Goal: Task Accomplishment & Management: Complete application form

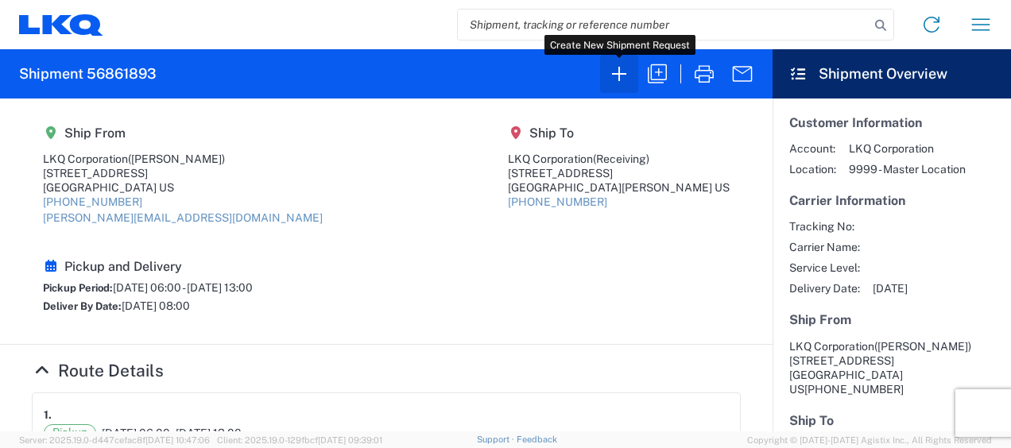
click at [625, 76] on icon "button" at bounding box center [618, 73] width 25 height 25
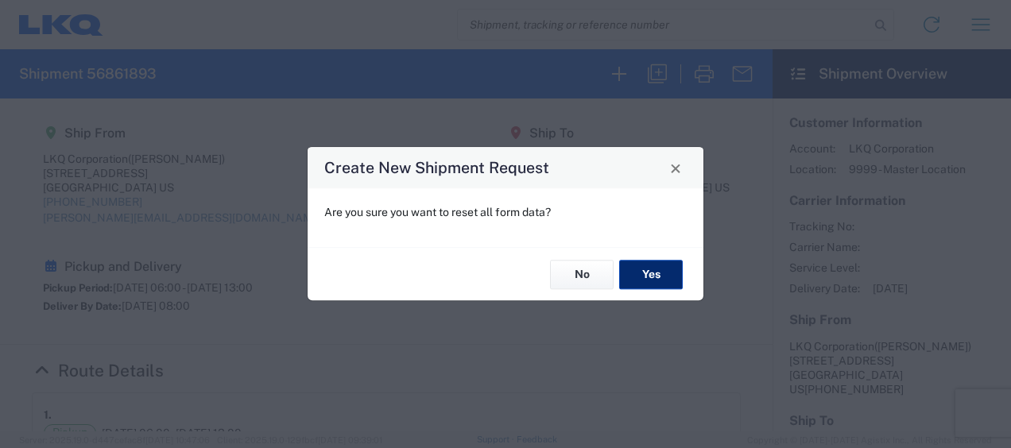
click at [651, 275] on button "Yes" at bounding box center [651, 274] width 64 height 29
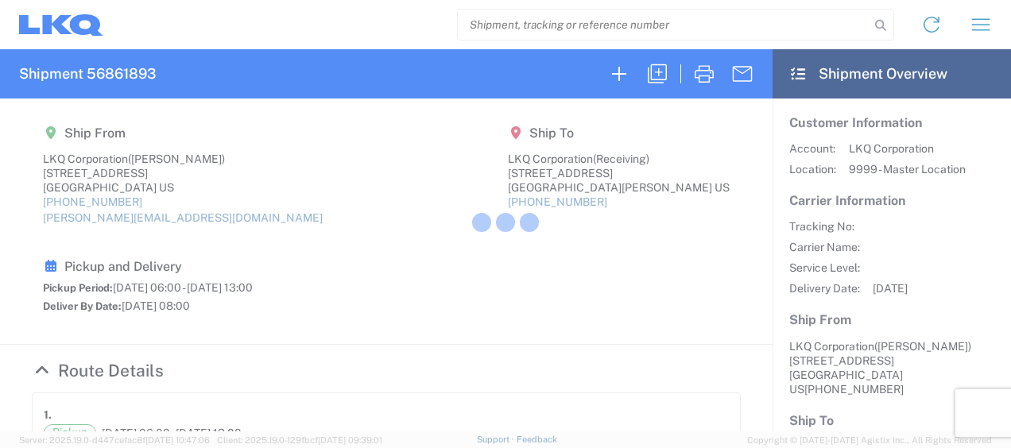
select select "FULL"
select select "US"
select select "LBS"
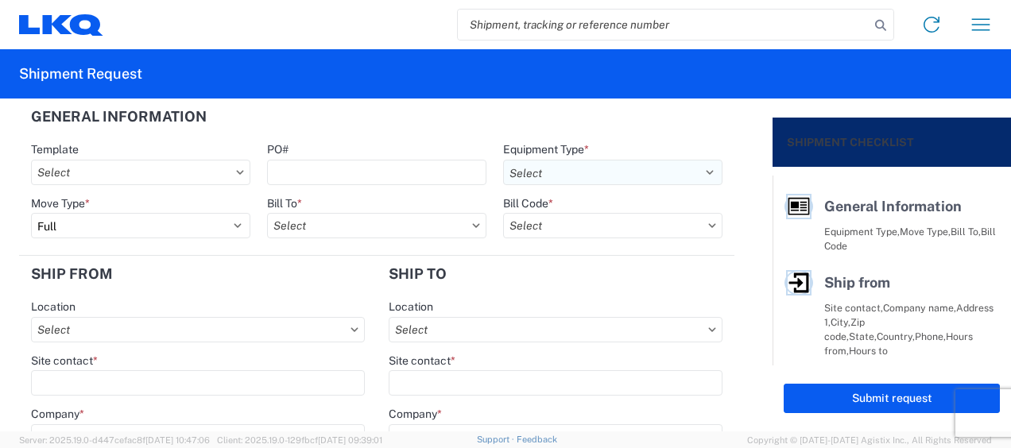
click at [693, 172] on select "Select 53’ Dry Van Flatbed Dropdeck (van) Lowboy (flatbed) Rail" at bounding box center [612, 172] width 219 height 25
select select "STDV"
click at [503, 160] on select "Select 53’ Dry Van Flatbed Dropdeck (van) Lowboy (flatbed) Rail" at bounding box center [612, 172] width 219 height 25
click at [315, 229] on input "text" at bounding box center [376, 225] width 219 height 25
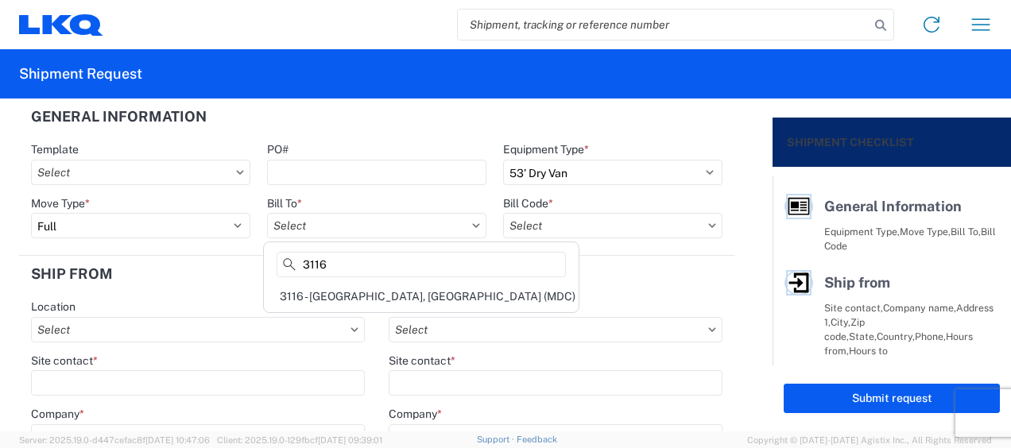
type input "3116"
click at [319, 295] on div "3116 - [GEOGRAPHIC_DATA], [GEOGRAPHIC_DATA] (MDC)" at bounding box center [421, 296] width 308 height 25
type input "3116 - [GEOGRAPHIC_DATA], [GEOGRAPHIC_DATA] (MDC)"
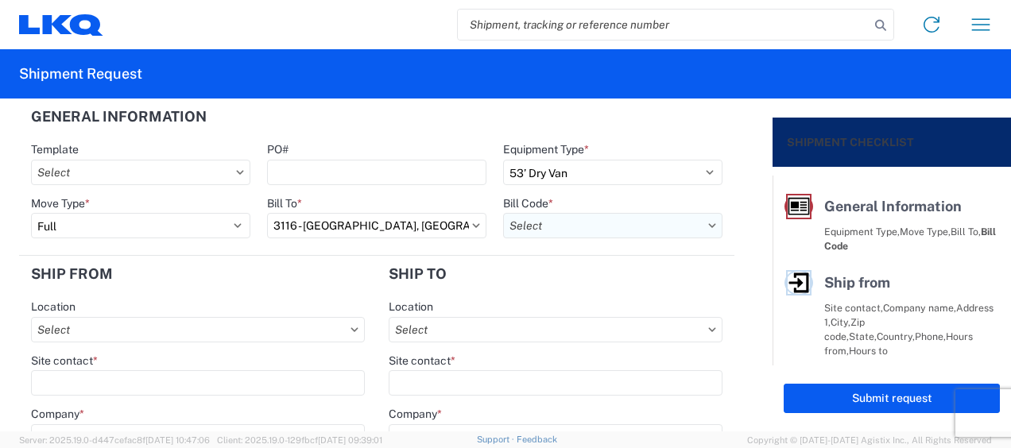
click at [514, 222] on input "text" at bounding box center [612, 225] width 219 height 25
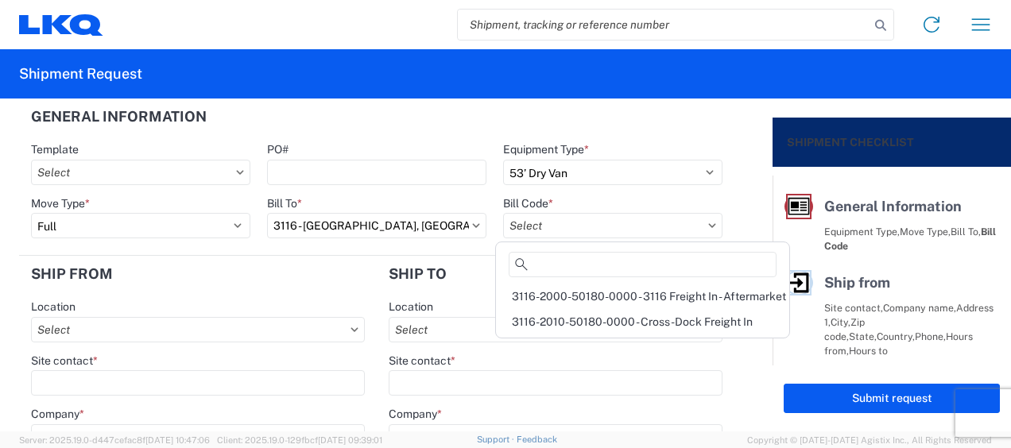
click at [550, 296] on div "3116-2000-50180-0000 - 3116 Freight In - Aftermarket" at bounding box center [642, 296] width 287 height 25
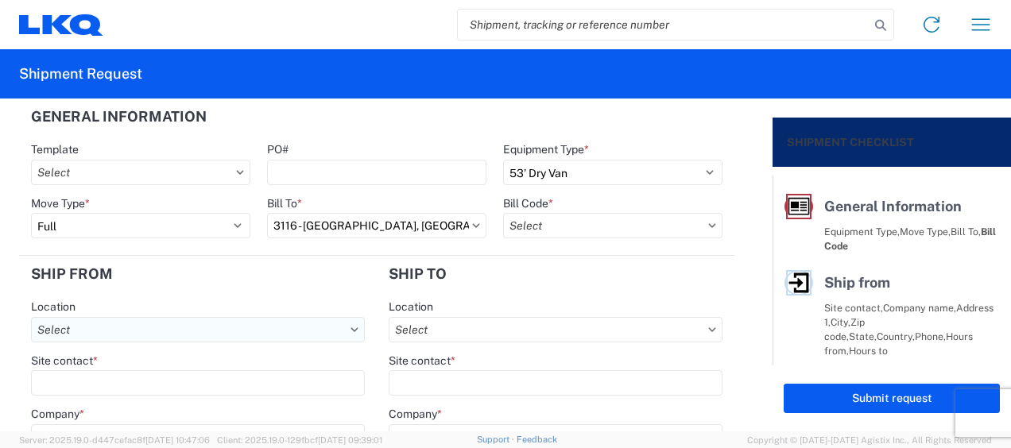
type input "3116-2000-50180-0000 - 3116 Freight In - Aftermarket"
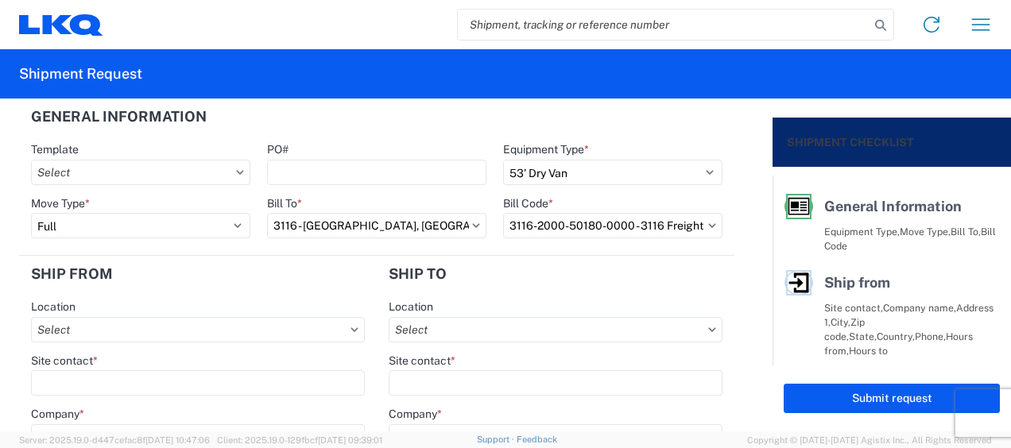
click at [77, 313] on div "Location" at bounding box center [198, 321] width 334 height 43
click at [72, 340] on input "text" at bounding box center [198, 329] width 334 height 25
click at [72, 337] on input "text" at bounding box center [198, 329] width 334 height 25
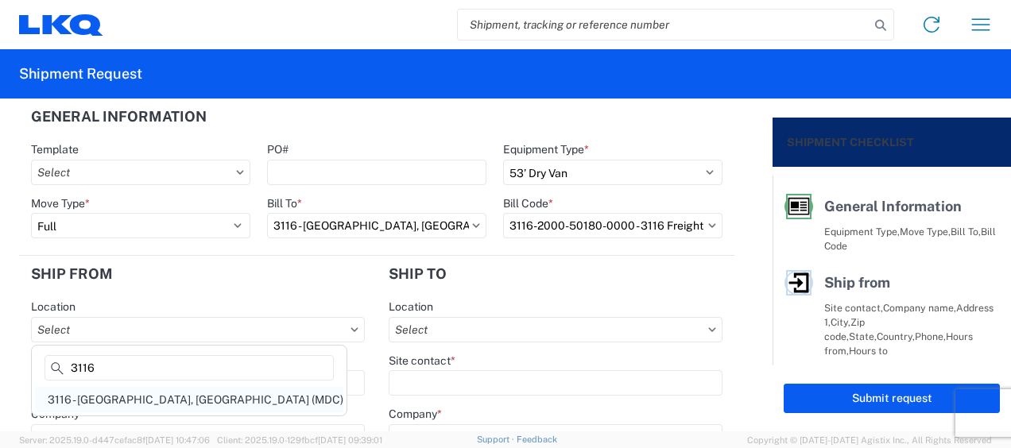
type input "3116"
click at [108, 399] on div "3116 - [GEOGRAPHIC_DATA], [GEOGRAPHIC_DATA] (MDC)" at bounding box center [189, 399] width 308 height 25
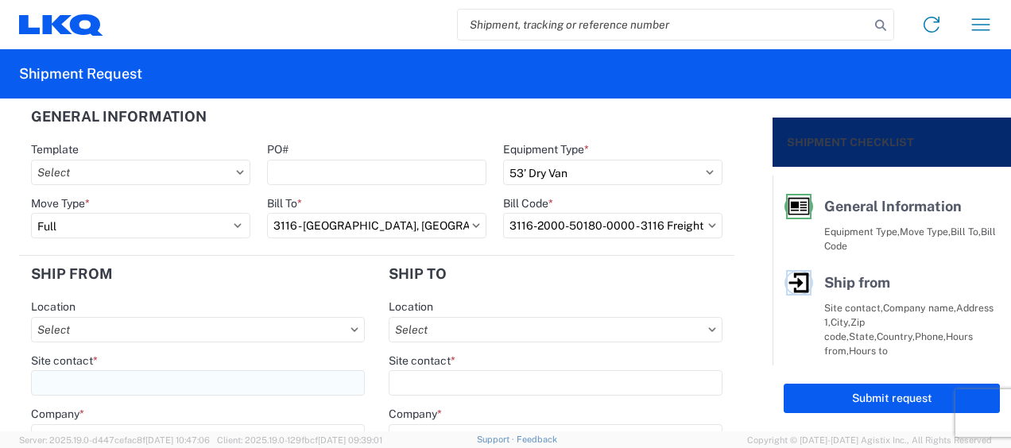
type input "3116 - [GEOGRAPHIC_DATA], [GEOGRAPHIC_DATA] (MDC)"
type input "[DEMOGRAPHIC_DATA][PERSON_NAME]"
type input "LKQ Corporation"
type input "[STREET_ADDRESS]"
type input "[GEOGRAPHIC_DATA]"
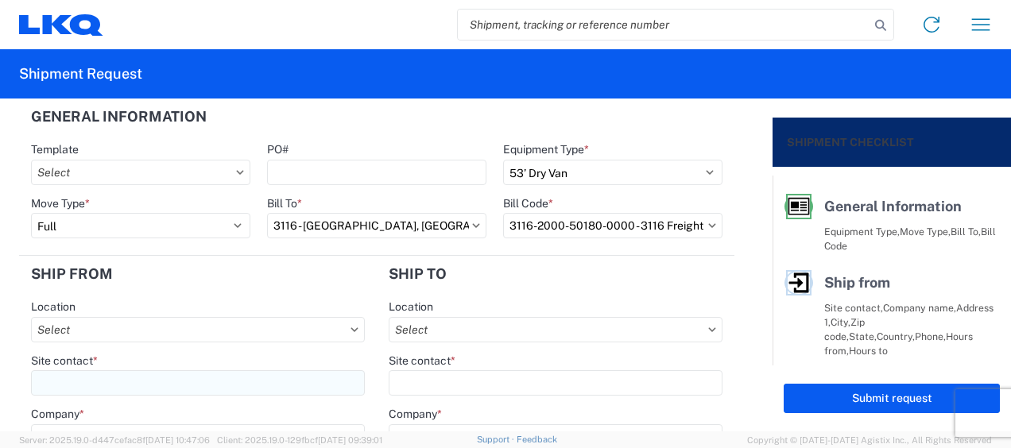
type input "49508"
select select "MI"
type input "[PERSON_NAME][EMAIL_ADDRESS][DOMAIN_NAME]"
type input "[PHONE_NUMBER]"
type input "06:00"
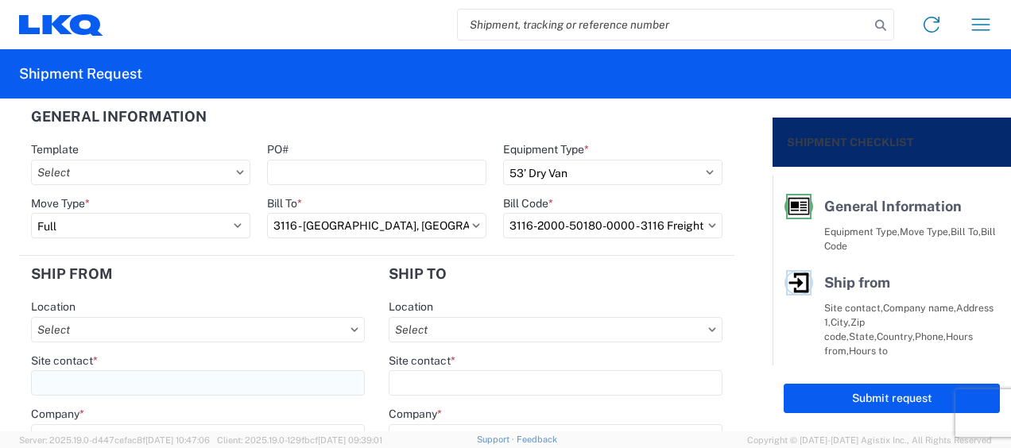
type input "13:00"
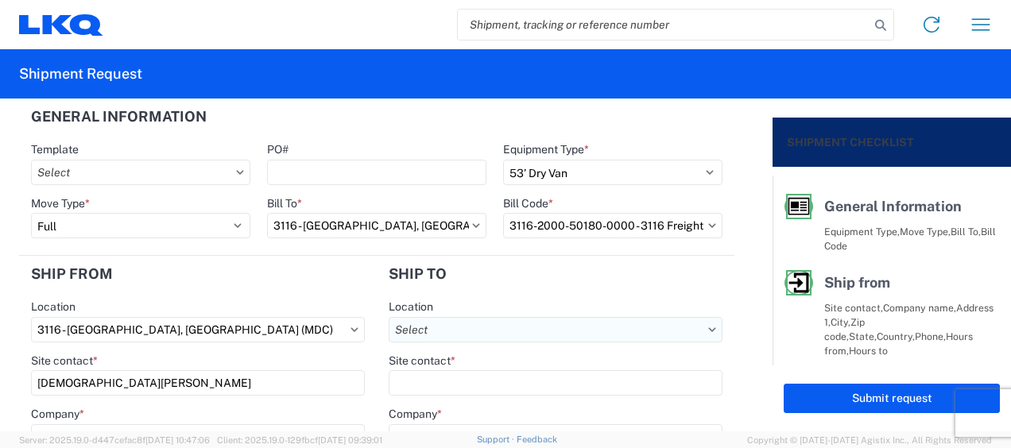
click at [463, 329] on input "text" at bounding box center [556, 329] width 334 height 25
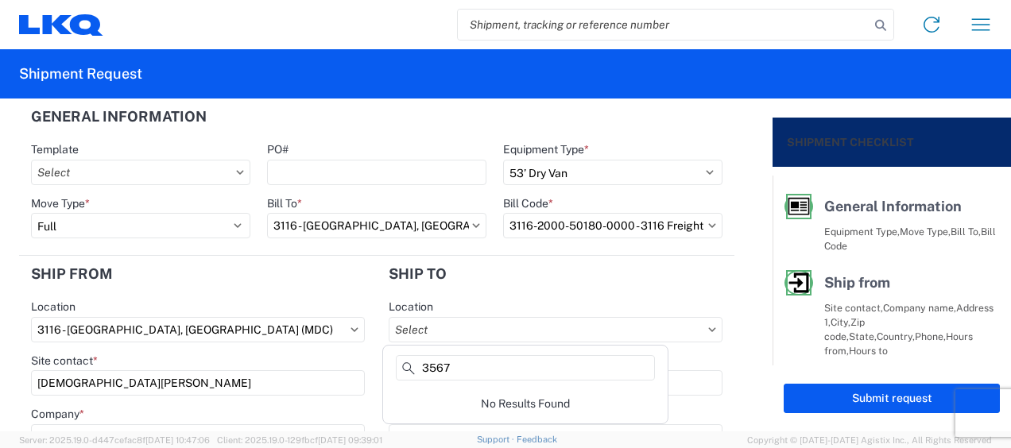
type input "3567"
click at [512, 287] on header "Ship to" at bounding box center [556, 274] width 358 height 36
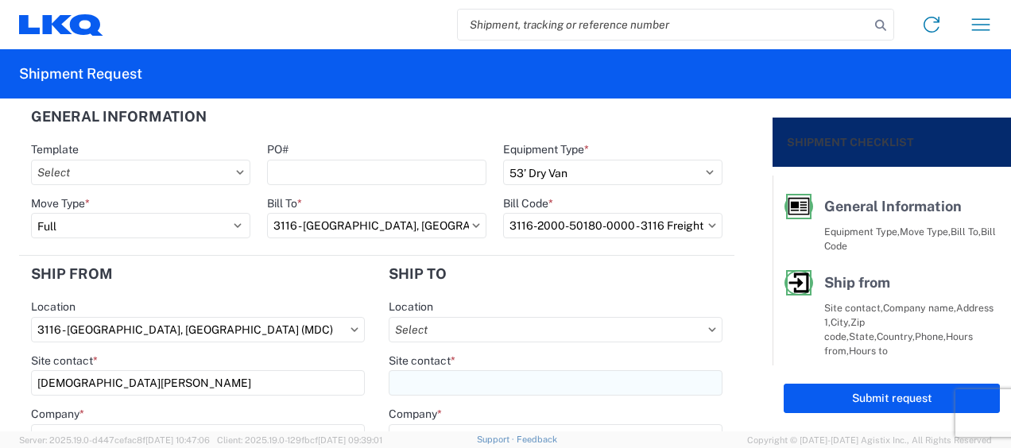
drag, startPoint x: 420, startPoint y: 387, endPoint x: 496, endPoint y: 370, distance: 78.1
click at [423, 387] on input "Site contact *" at bounding box center [556, 382] width 334 height 25
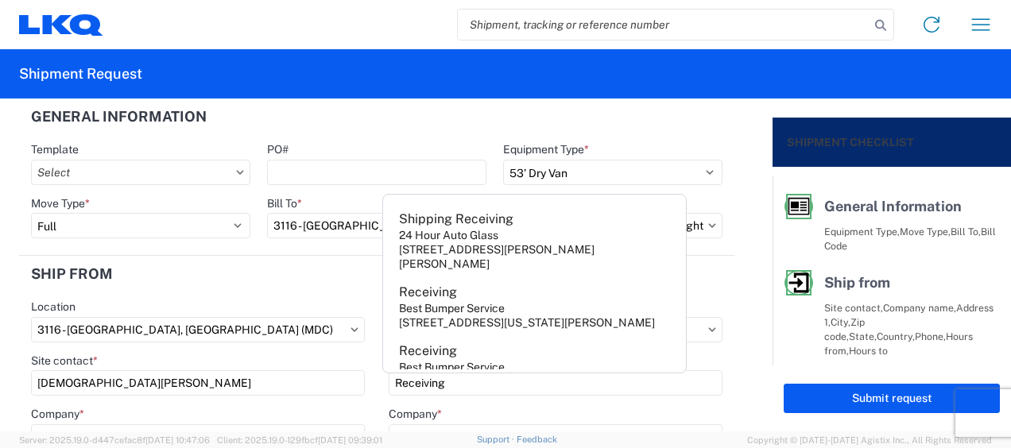
type input "Receiving"
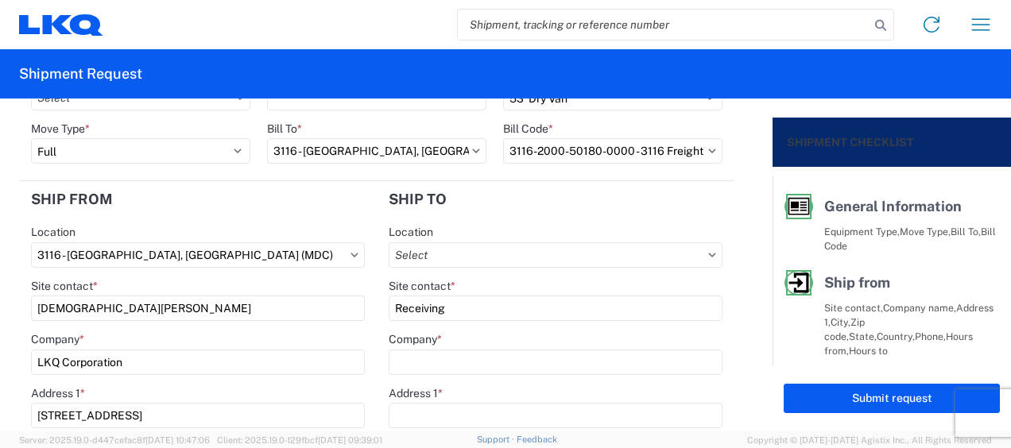
scroll to position [159, 0]
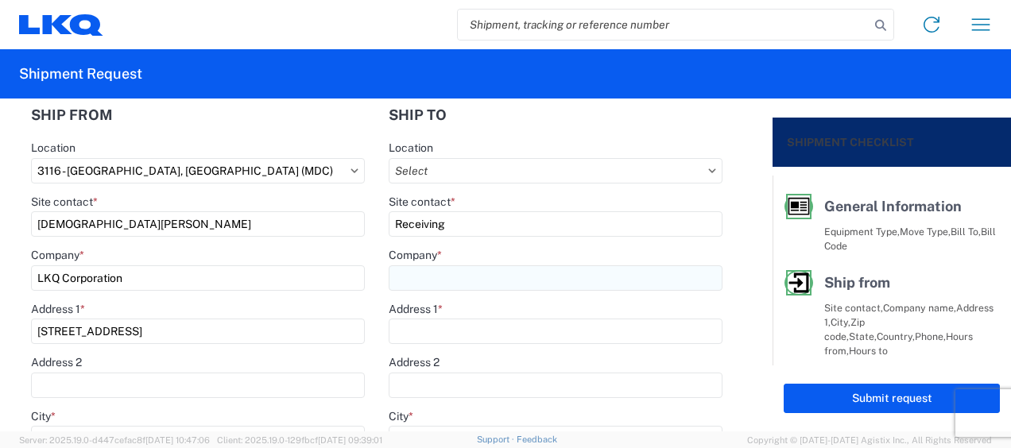
click at [419, 281] on input "Company *" at bounding box center [556, 277] width 334 height 25
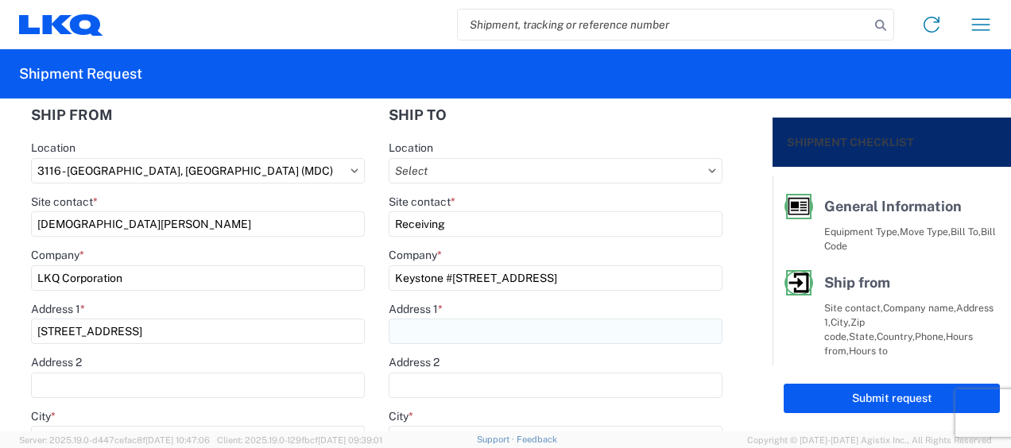
type input "Keystone #[STREET_ADDRESS]"
click at [456, 326] on input "Address 1 *" at bounding box center [556, 331] width 334 height 25
type input "[STREET_ADDRESS][PERSON_NAME]"
click at [377, 334] on main "Location Site contact * Receiving Company * [GEOGRAPHIC_DATA], [GEOGRAPHIC_DATA…" at bounding box center [556, 454] width 358 height 627
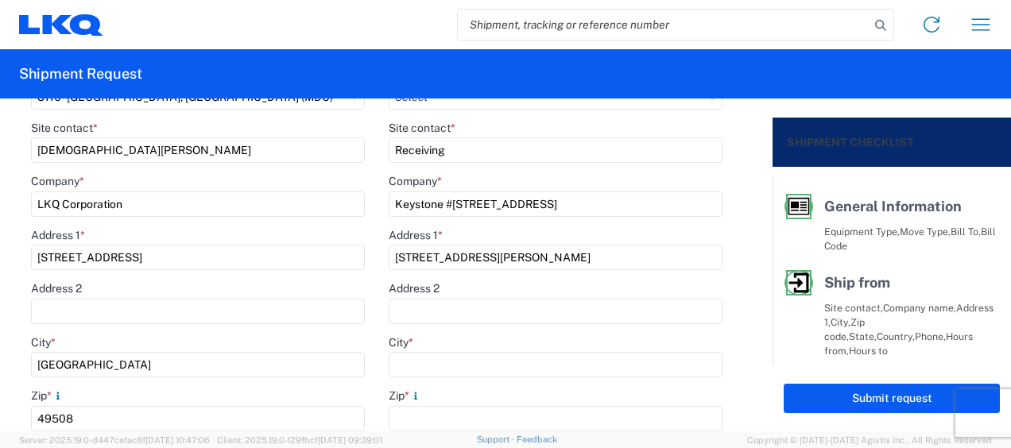
scroll to position [397, 0]
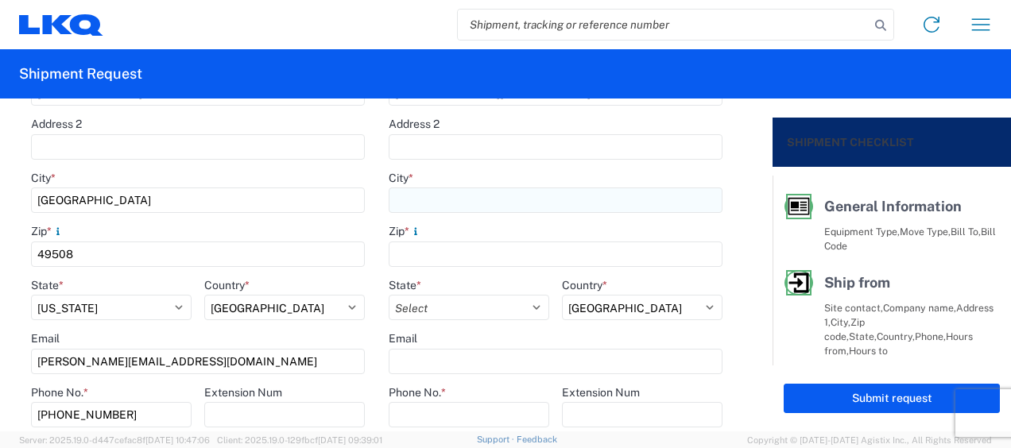
drag, startPoint x: 413, startPoint y: 195, endPoint x: 429, endPoint y: 204, distance: 18.1
click at [413, 195] on input "City *" at bounding box center [556, 200] width 334 height 25
type input "Saint Bruno"
click at [700, 306] on select "Select [GEOGRAPHIC_DATA] [GEOGRAPHIC_DATA] [GEOGRAPHIC_DATA] [GEOGRAPHIC_DATA] …" at bounding box center [642, 307] width 161 height 25
select select "CA"
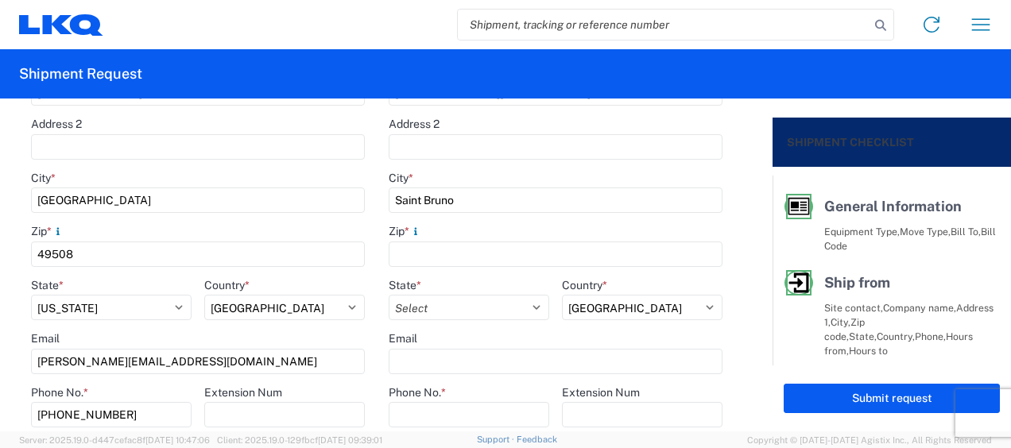
click at [562, 315] on select "Select [GEOGRAPHIC_DATA] [GEOGRAPHIC_DATA] [GEOGRAPHIC_DATA] [GEOGRAPHIC_DATA] …" at bounding box center [642, 307] width 161 height 25
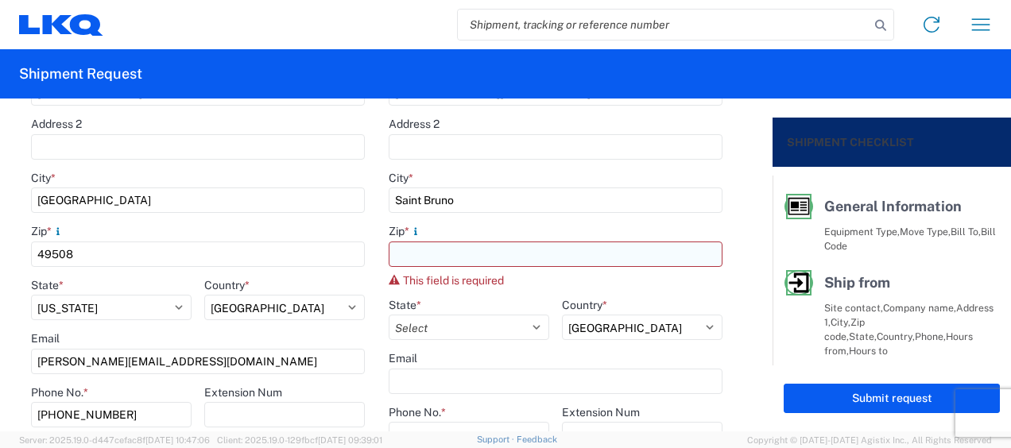
click at [416, 253] on input "Zip *" at bounding box center [556, 254] width 334 height 25
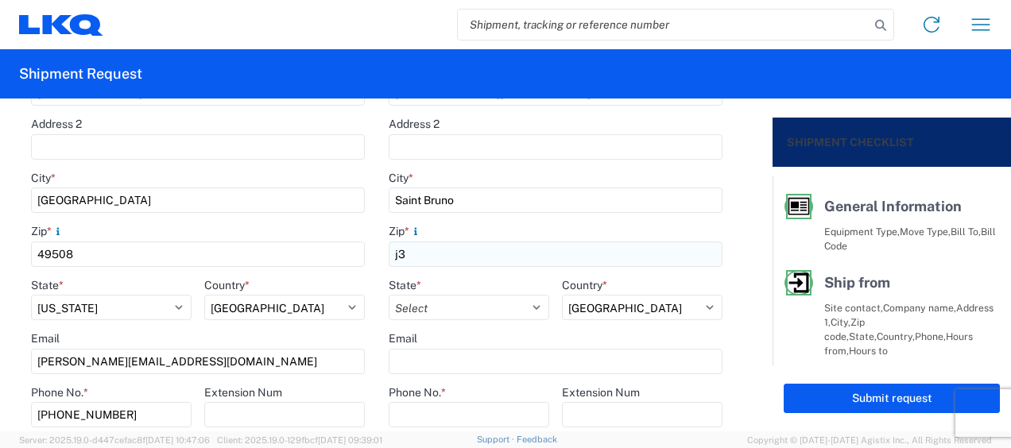
type input "j"
type input "J3v 0A6"
click at [526, 303] on select "Select [GEOGRAPHIC_DATA] [GEOGRAPHIC_DATA] [GEOGRAPHIC_DATA] [GEOGRAPHIC_DATA] …" at bounding box center [469, 307] width 161 height 25
select select "QC"
click at [389, 295] on select "Select [GEOGRAPHIC_DATA] [GEOGRAPHIC_DATA] [GEOGRAPHIC_DATA] [GEOGRAPHIC_DATA] …" at bounding box center [469, 307] width 161 height 25
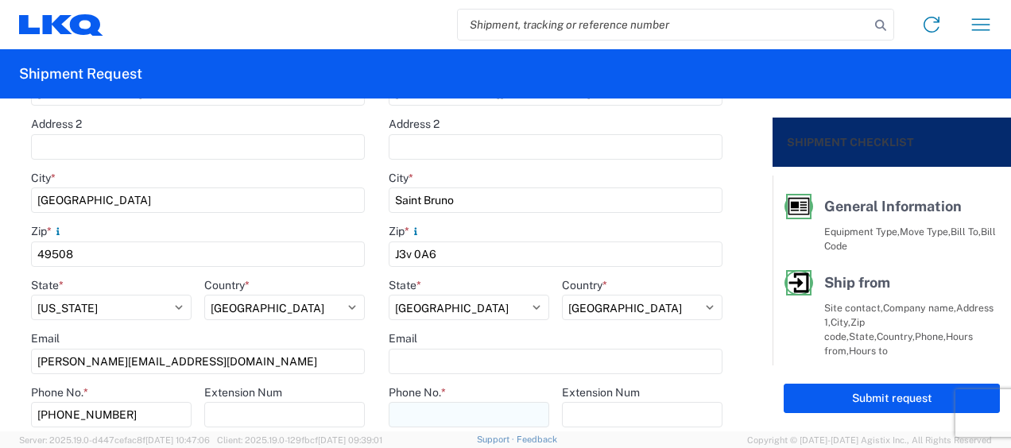
click at [442, 408] on input "Phone No. *" at bounding box center [469, 414] width 161 height 25
type input "[PHONE_NUMBER]"
click at [359, 323] on main "3116 Location [GEOGRAPHIC_DATA], [GEOGRAPHIC_DATA] (MDC) Site contact * [PERSON…" at bounding box center [198, 215] width 358 height 627
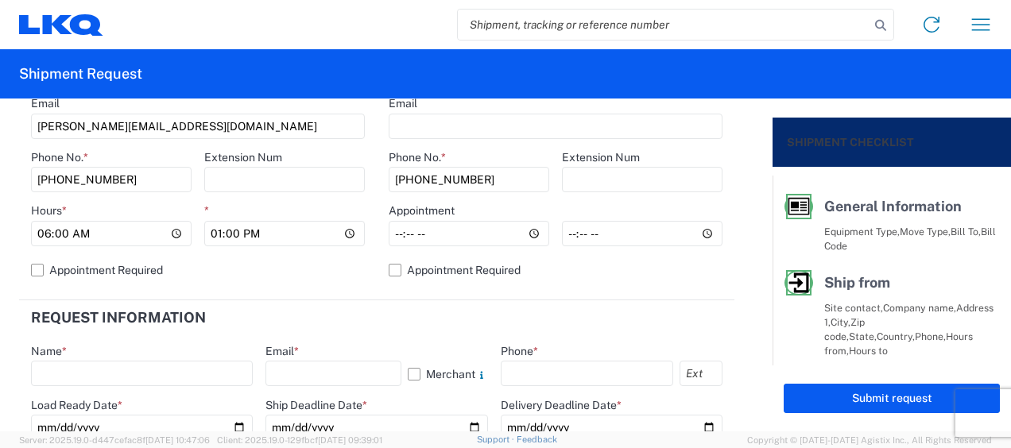
scroll to position [636, 0]
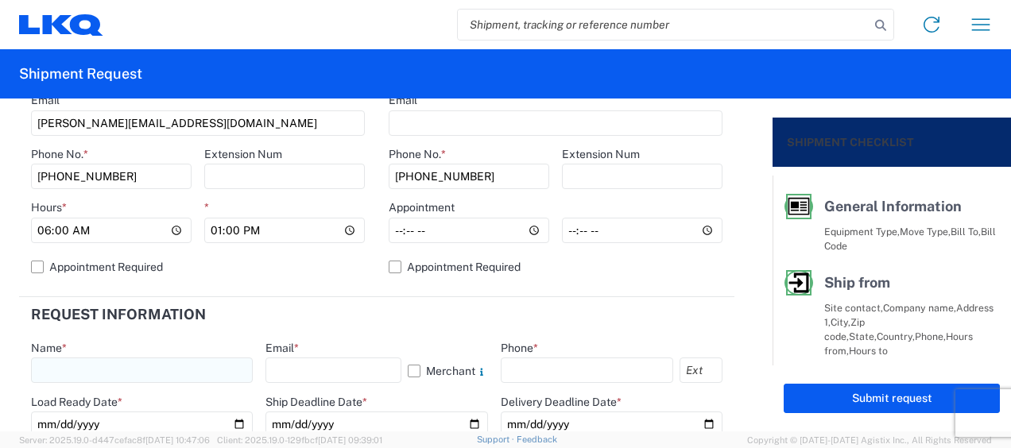
click at [91, 366] on input "text" at bounding box center [142, 370] width 222 height 25
type input "[DEMOGRAPHIC_DATA][PERSON_NAME]"
type input "[PERSON_NAME][EMAIL_ADDRESS][DOMAIN_NAME]"
type input "6167541500"
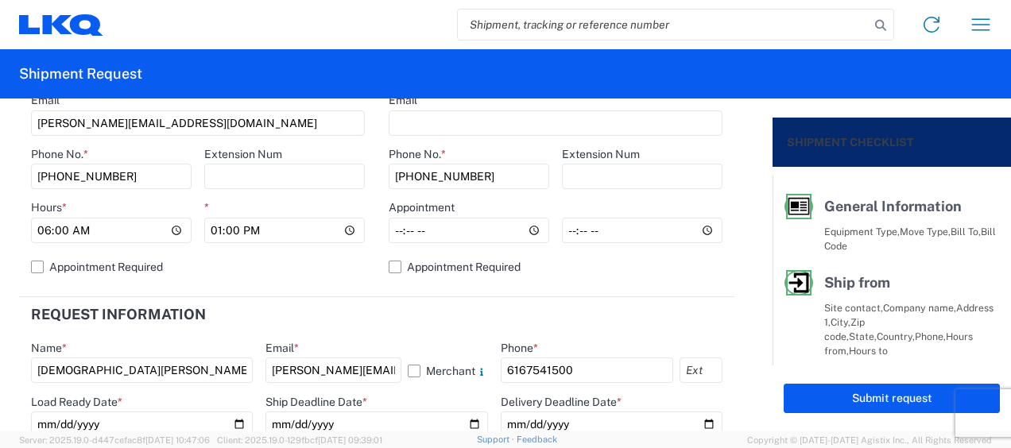
scroll to position [795, 0]
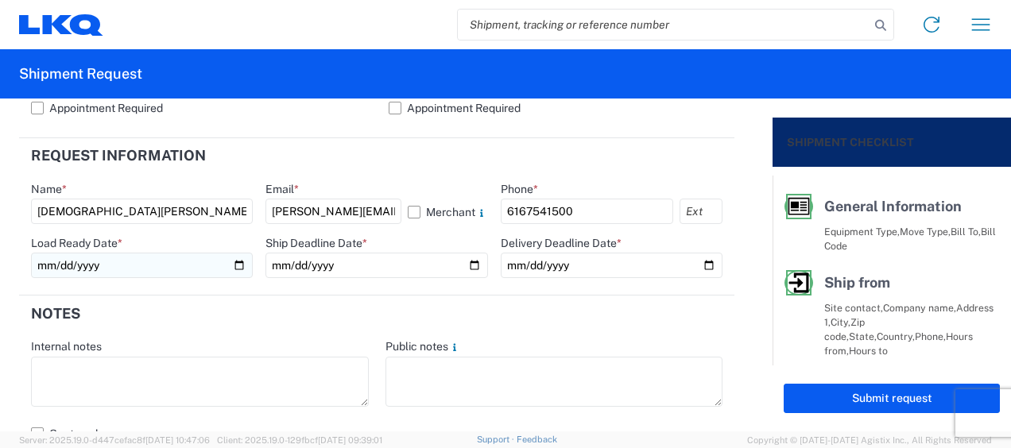
click at [229, 262] on input "date" at bounding box center [142, 265] width 222 height 25
type input "[DATE]"
click at [466, 263] on input "date" at bounding box center [376, 265] width 222 height 25
type input "[DATE]"
click at [696, 259] on input "date" at bounding box center [612, 265] width 222 height 25
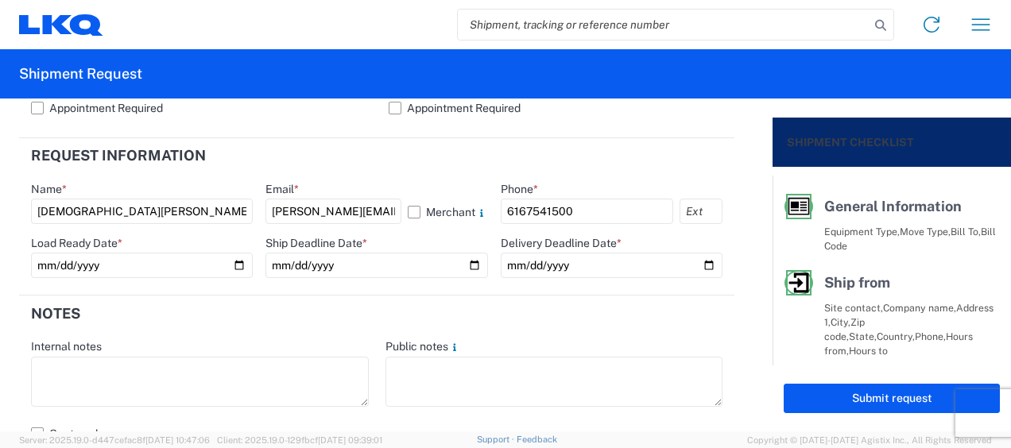
type input "[DATE]"
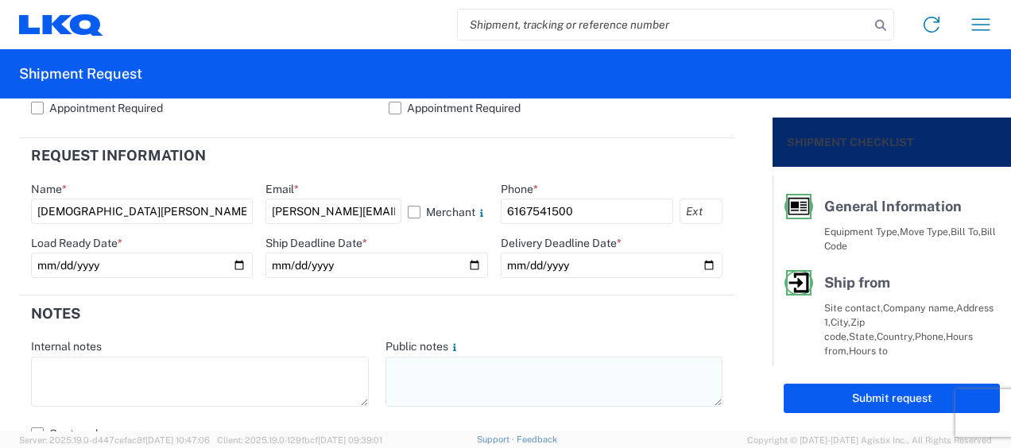
click at [407, 369] on textarea at bounding box center [554, 382] width 338 height 50
drag, startPoint x: 386, startPoint y: 364, endPoint x: 567, endPoint y: 367, distance: 181.2
click at [570, 367] on textarea "567-Saint Bruno 12 skids 11017525" at bounding box center [554, 382] width 338 height 50
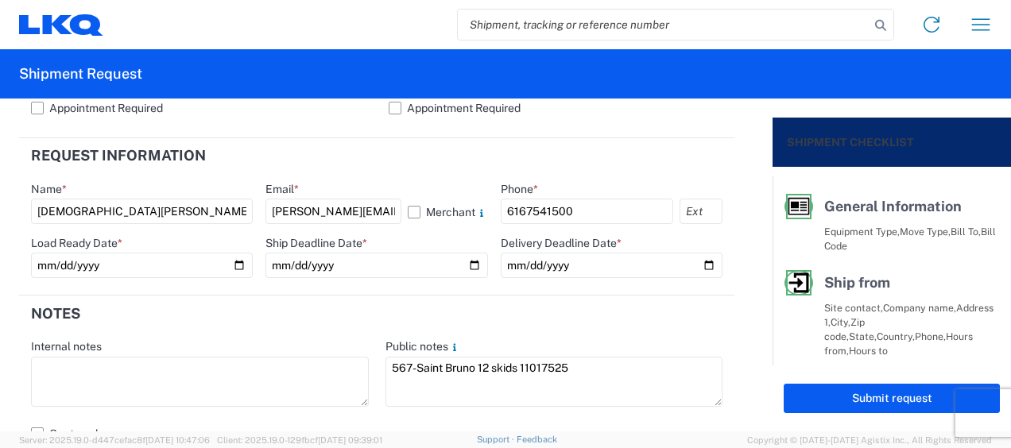
type textarea "567-Saint Bruno 12 skids 11017525"
click at [351, 311] on header "Notes" at bounding box center [376, 314] width 715 height 36
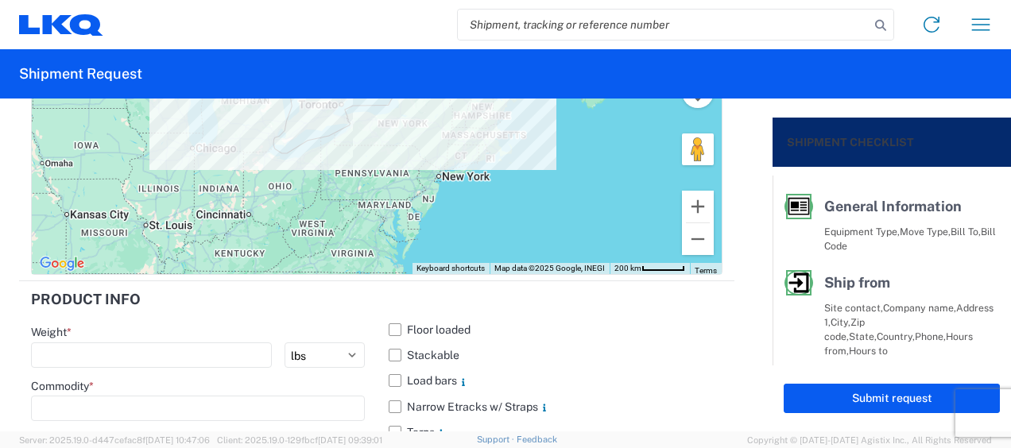
scroll to position [1748, 0]
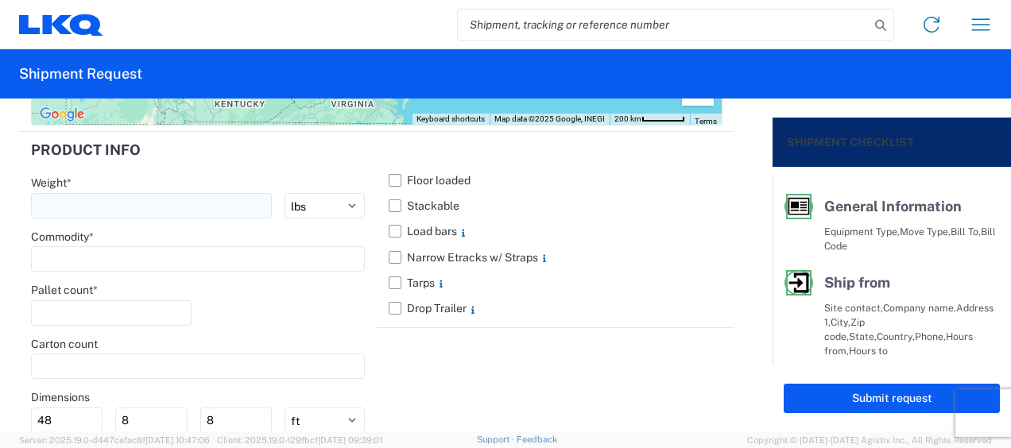
click at [79, 201] on input "number" at bounding box center [151, 205] width 241 height 25
type input "5054"
click at [91, 257] on input at bounding box center [198, 258] width 334 height 25
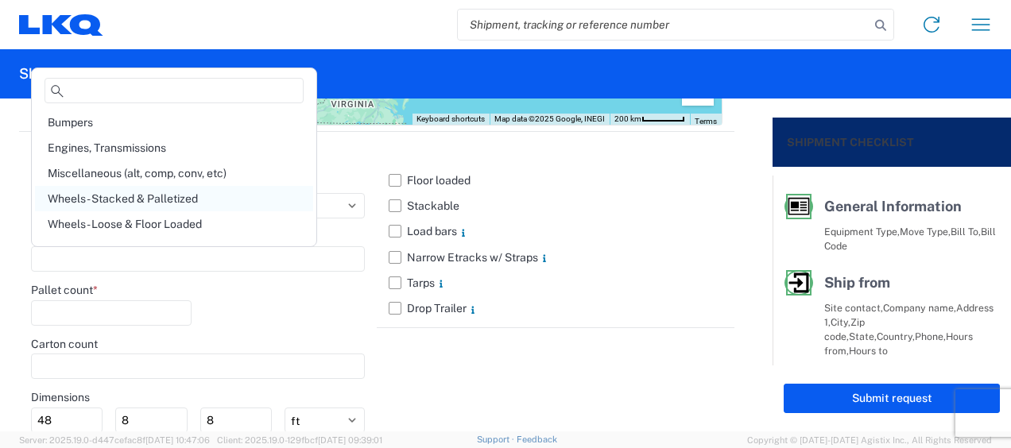
scroll to position [159, 0]
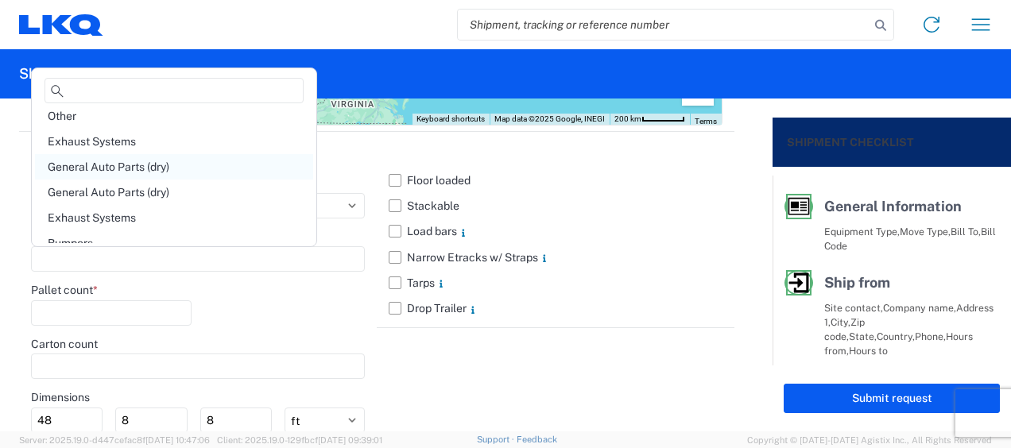
click at [142, 168] on div "General Auto Parts (dry)" at bounding box center [174, 166] width 278 height 25
type input "General Auto Parts (dry)"
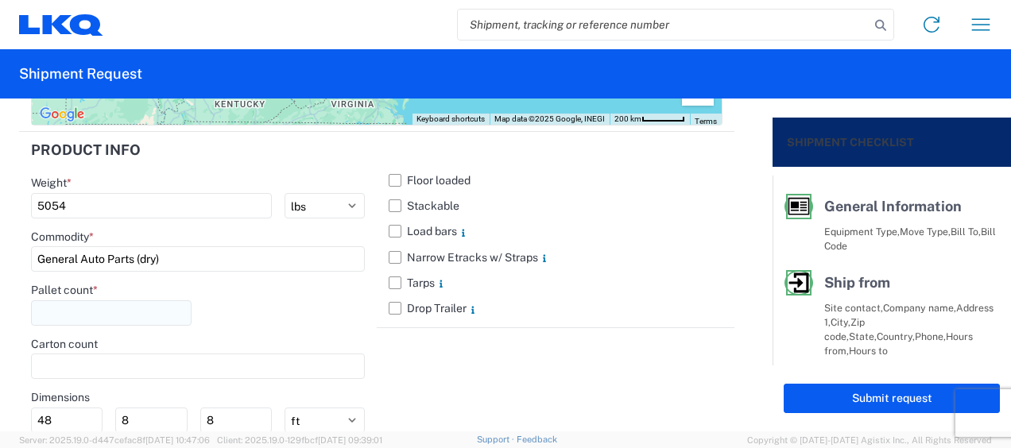
click at [76, 309] on input "number" at bounding box center [111, 312] width 161 height 25
type input "12"
click at [310, 420] on select "ft in cm" at bounding box center [324, 420] width 80 height 25
select select "IN"
type input "576"
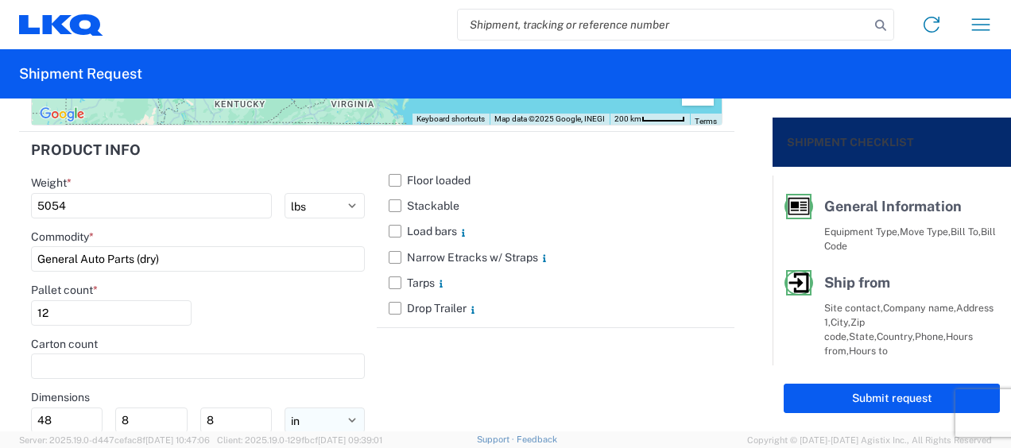
type input "96"
click at [307, 421] on select "ft in cm" at bounding box center [324, 420] width 80 height 25
drag, startPoint x: 70, startPoint y: 419, endPoint x: -3, endPoint y: 415, distance: 73.2
click at [0, 415] on html "Home Shipment request Shipment tracking Shipment Request General Information Te…" at bounding box center [505, 224] width 1011 height 448
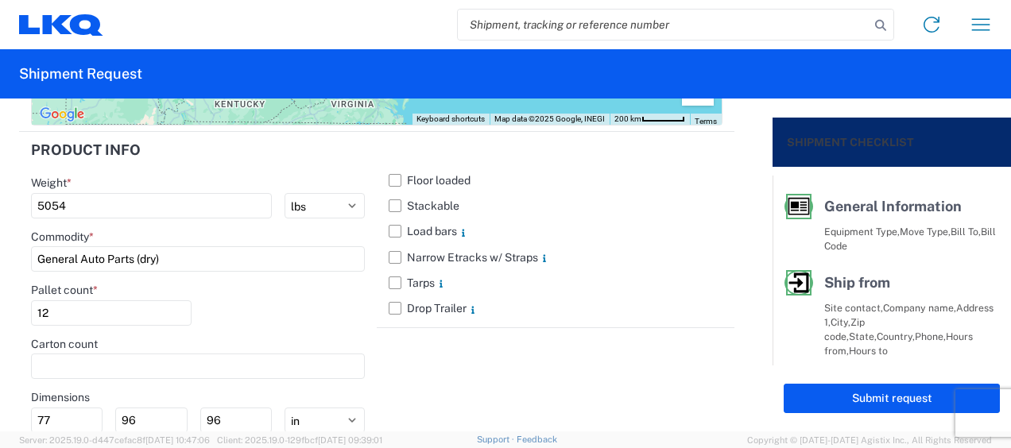
type input "77"
type input "47"
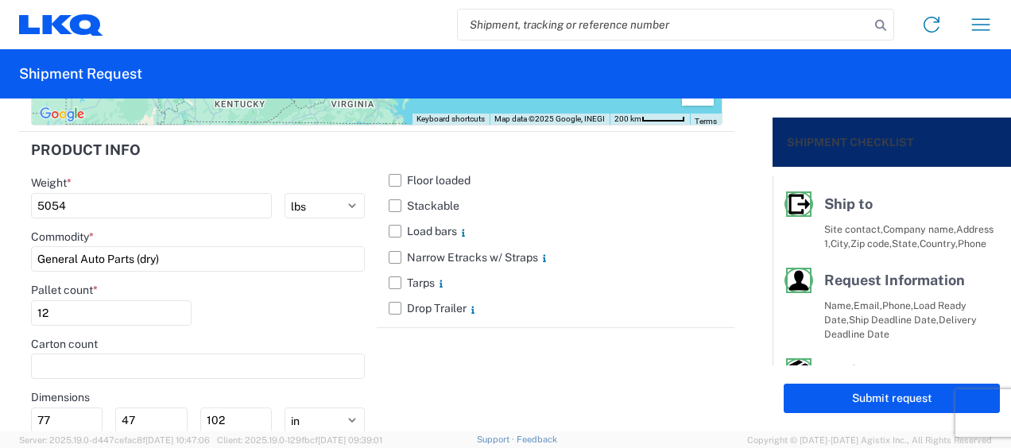
scroll to position [371, 0]
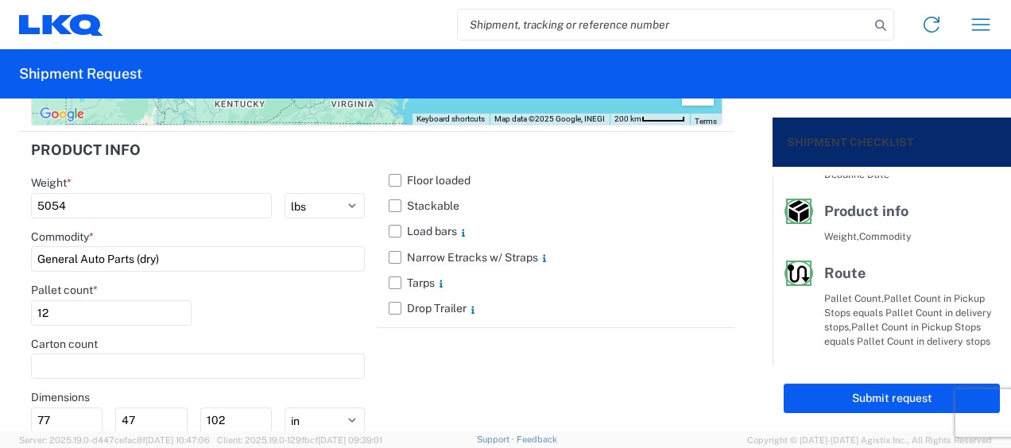
type input "102"
click at [888, 394] on button "Submit request" at bounding box center [891, 398] width 216 height 29
select select "US"
select select "CA"
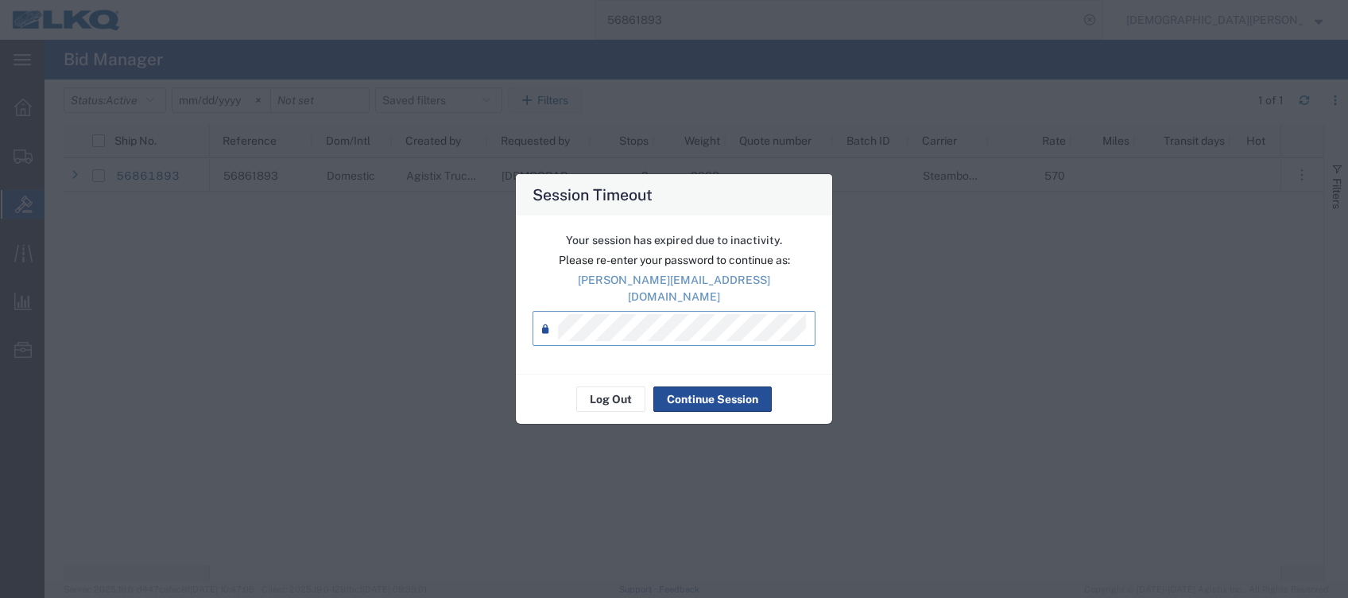
click at [571, 350] on div "Your session has expired due to inactivity. Please re-enter your password to co…" at bounding box center [674, 294] width 316 height 158
click at [693, 387] on button "Continue Session" at bounding box center [712, 398] width 118 height 25
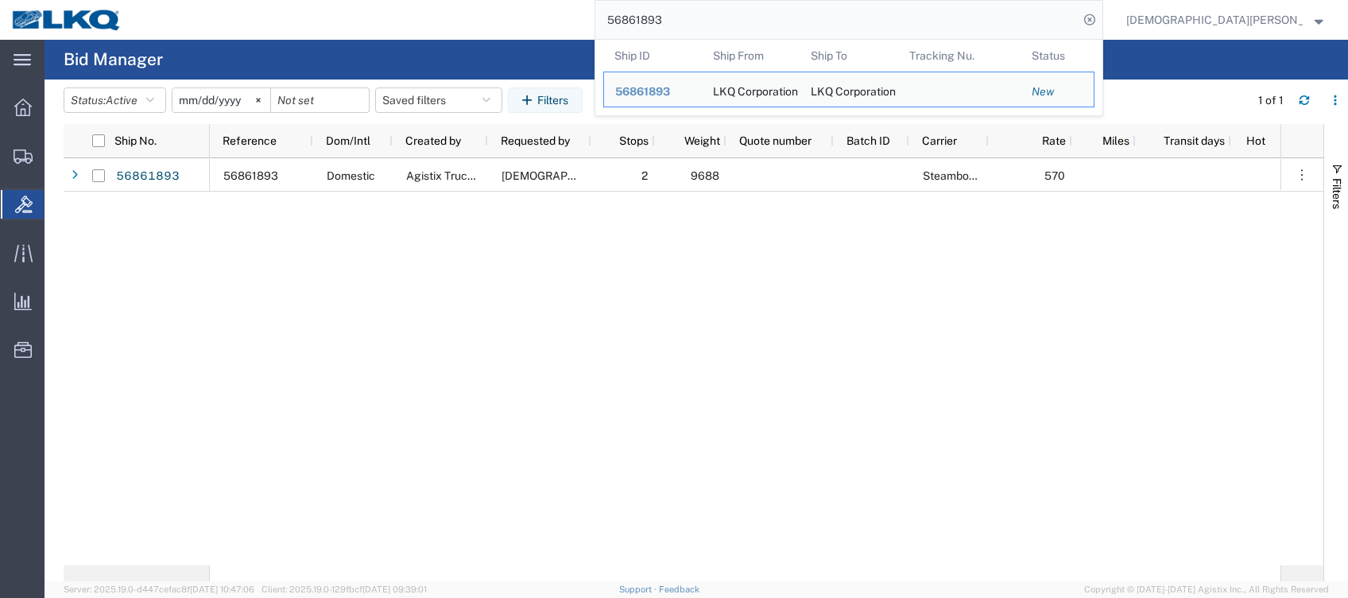
drag, startPoint x: 799, startPoint y: 17, endPoint x: 567, endPoint y: 19, distance: 232.0
click at [568, 19] on div "56861893 Ship ID Ship From Ship To Tracking Nu. Status Ship ID 56861893 Ship Fr…" at bounding box center [617, 20] width 969 height 40
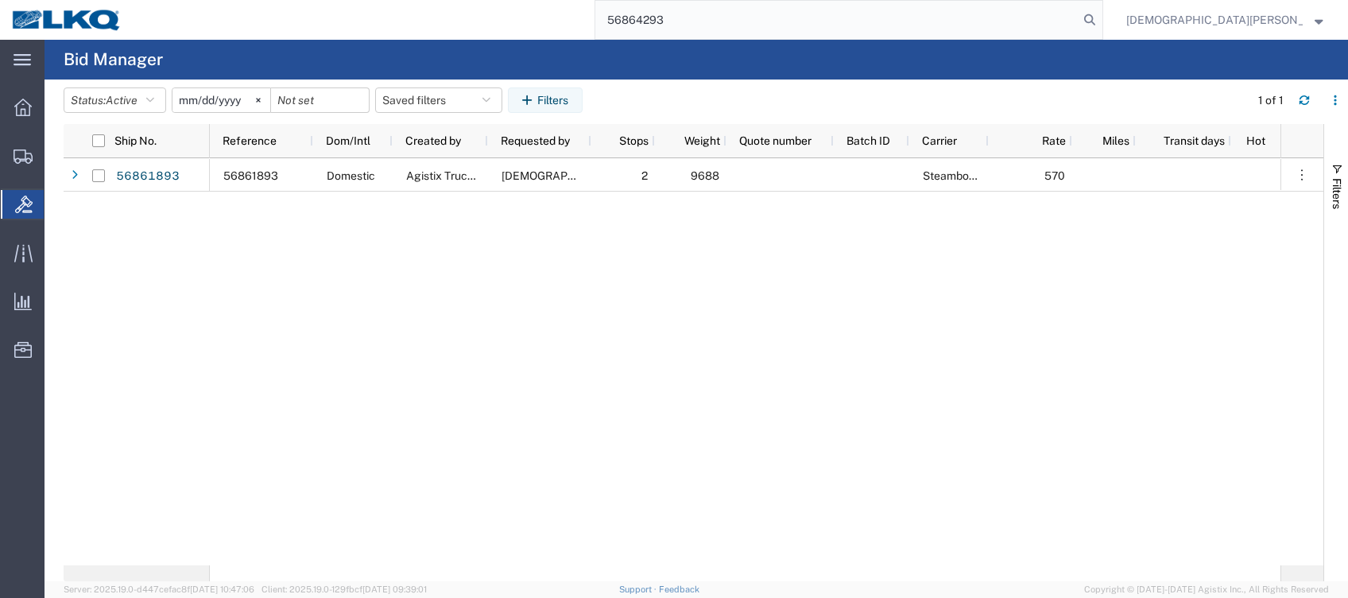
type input "56864293"
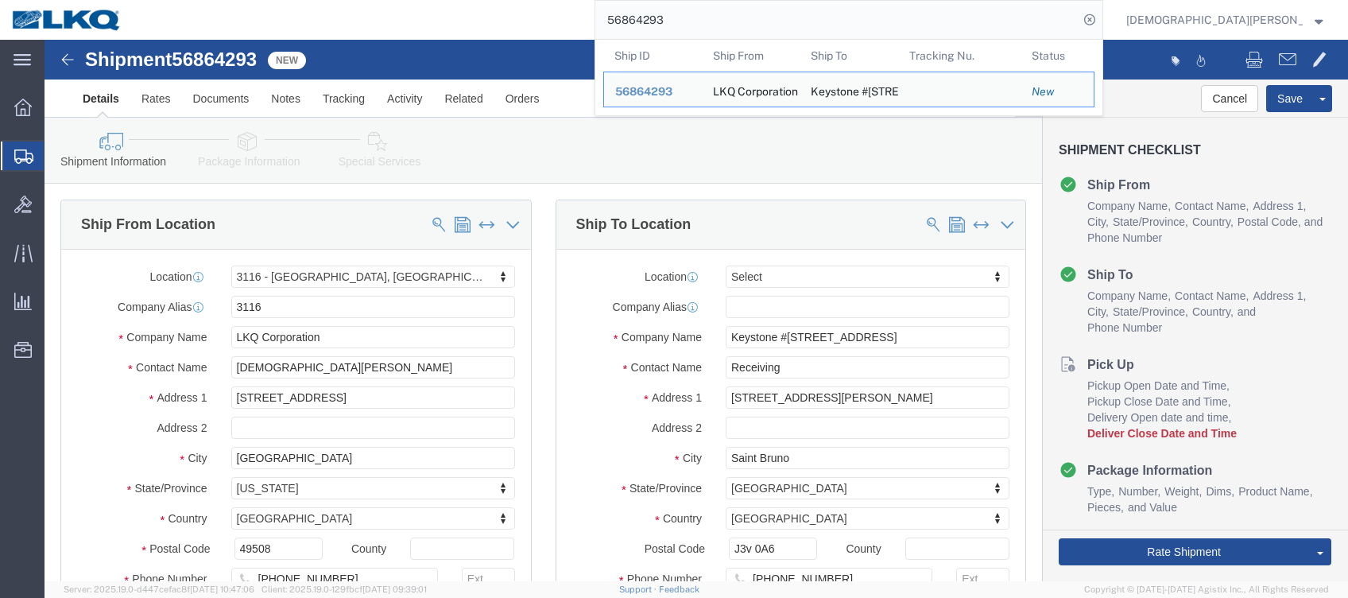
select select "27850"
select select
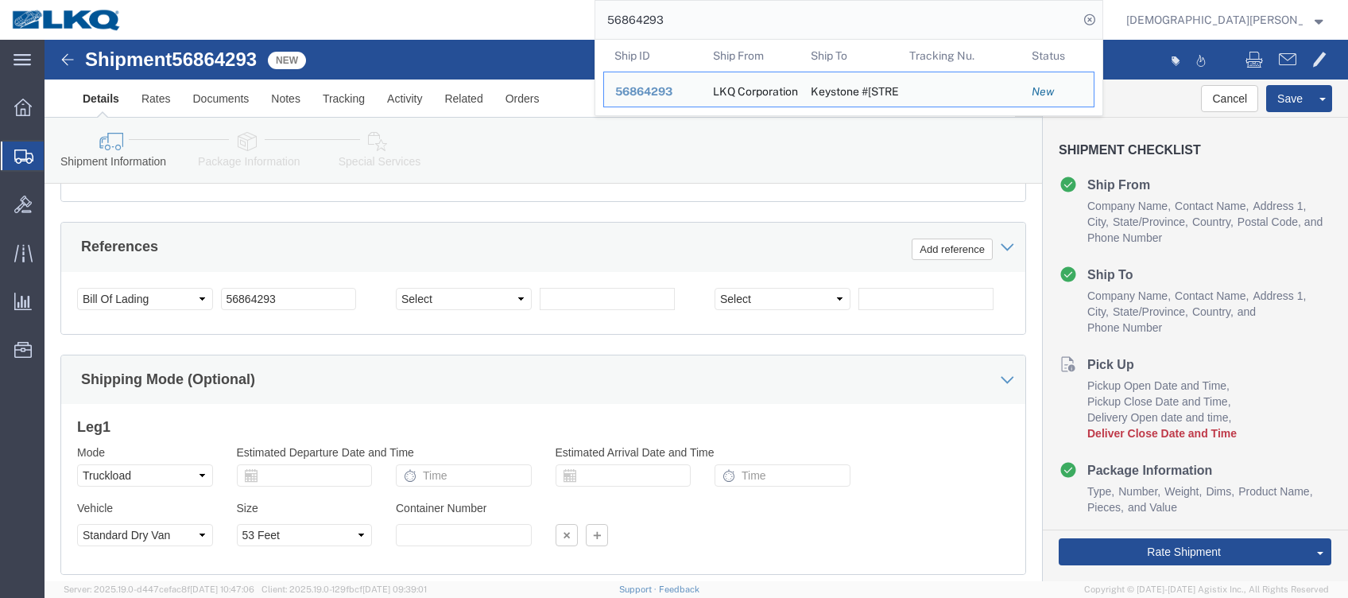
scroll to position [894, 0]
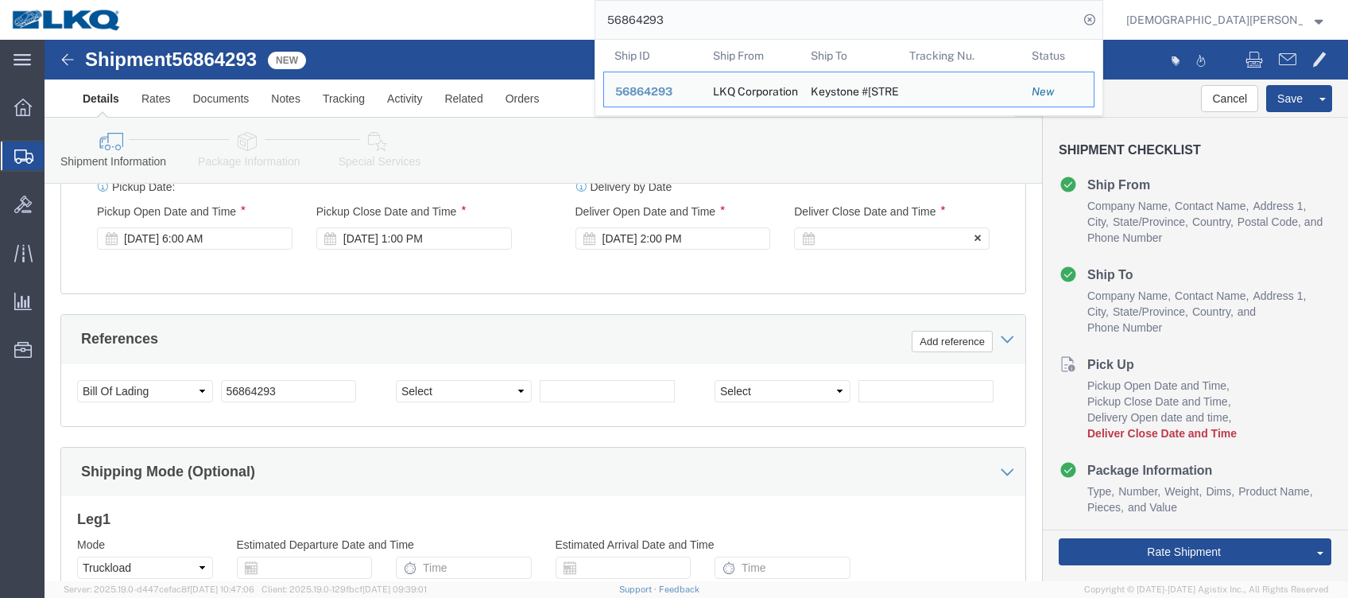
click div
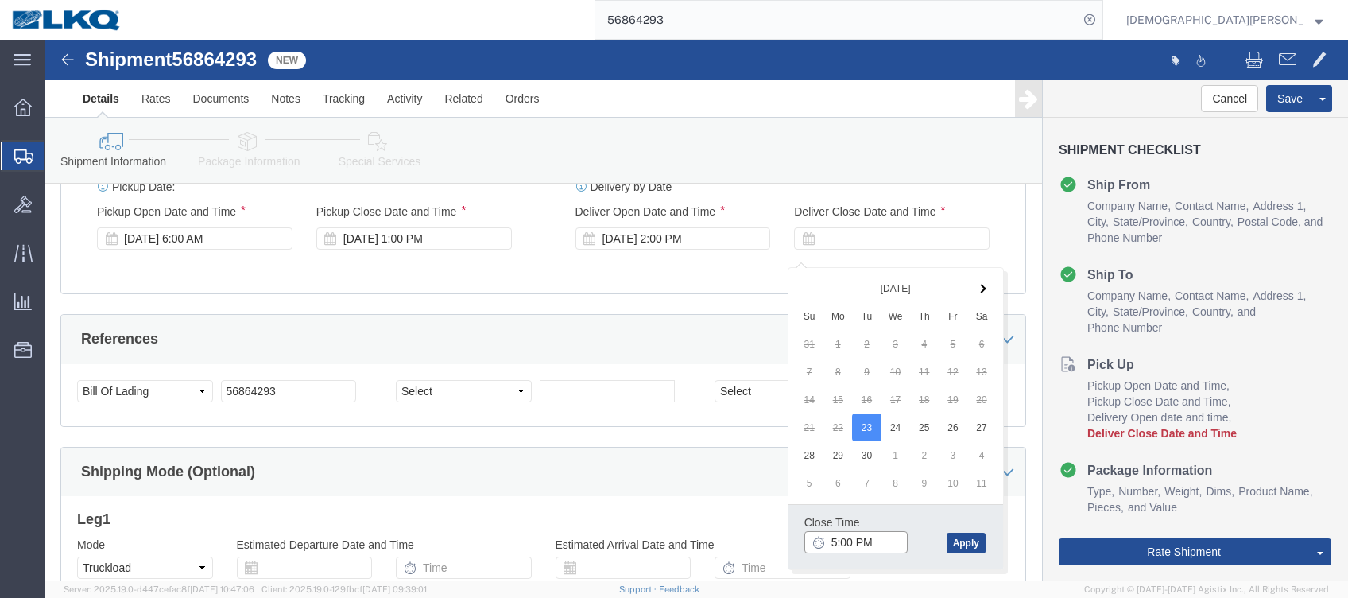
click input "5:00 PM"
type input "5:00 PM"
click button "Apply"
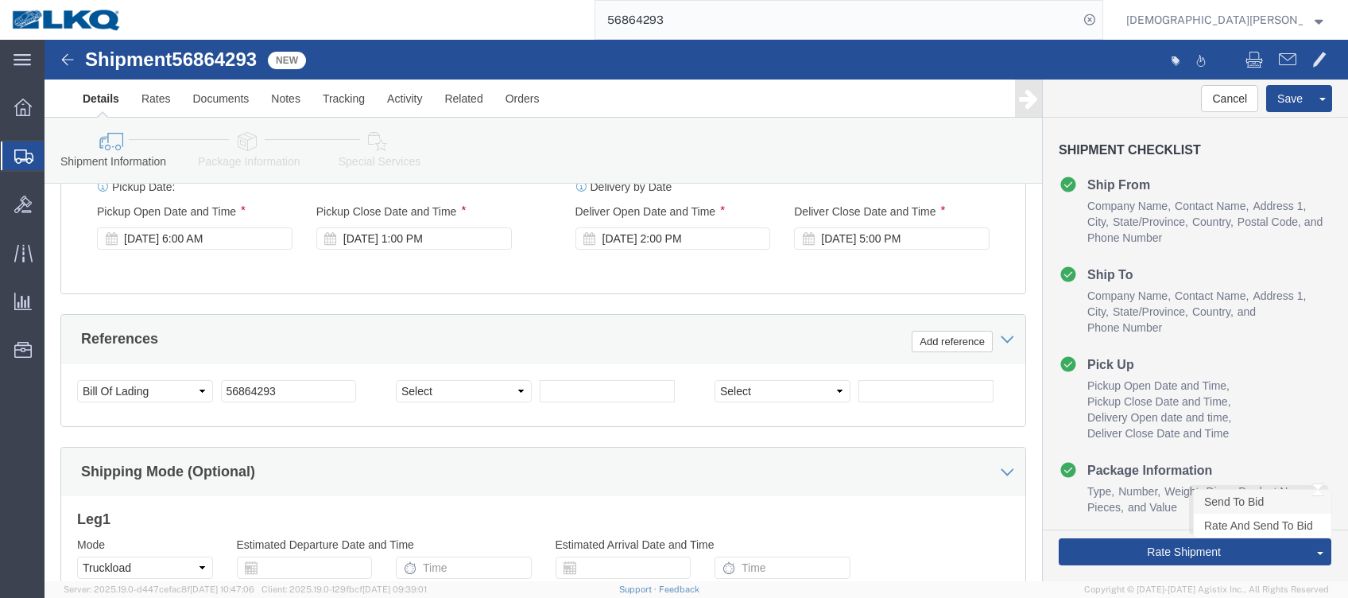
click link "Send To Bid"
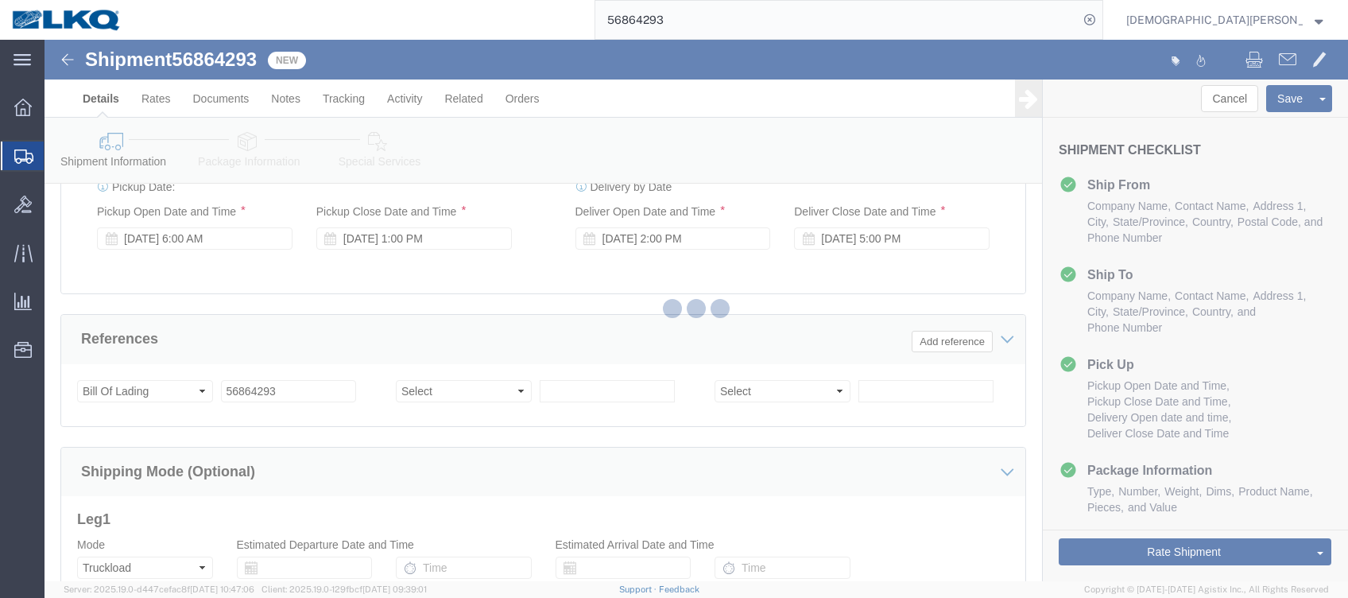
select select "TL"
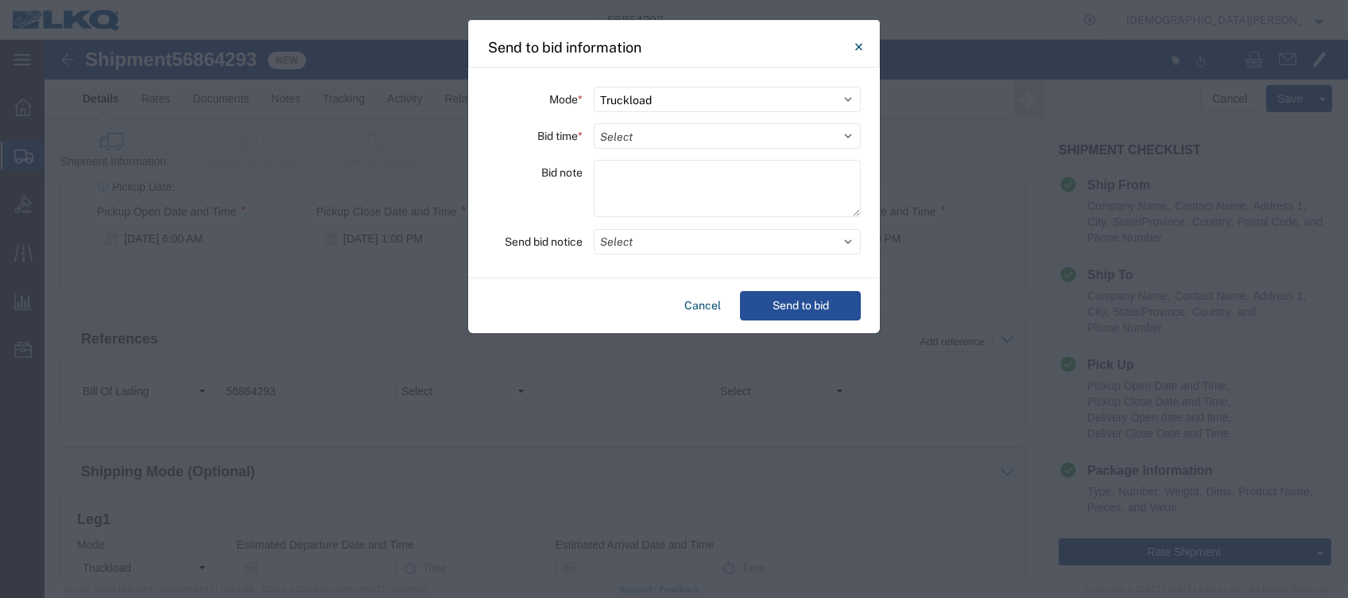
click at [607, 182] on textarea at bounding box center [727, 188] width 267 height 57
paste textarea "567-Saint Bruno 12 skids 11017525"
type textarea "567-Saint Bruno 12 skids 11017525"
click at [629, 140] on select "Select 30 Min (Rush) 1 Hour (Rush) 2 Hours (Rush) 4 Hours (Rush) 8 Hours (Rush)…" at bounding box center [727, 135] width 267 height 25
select select "2"
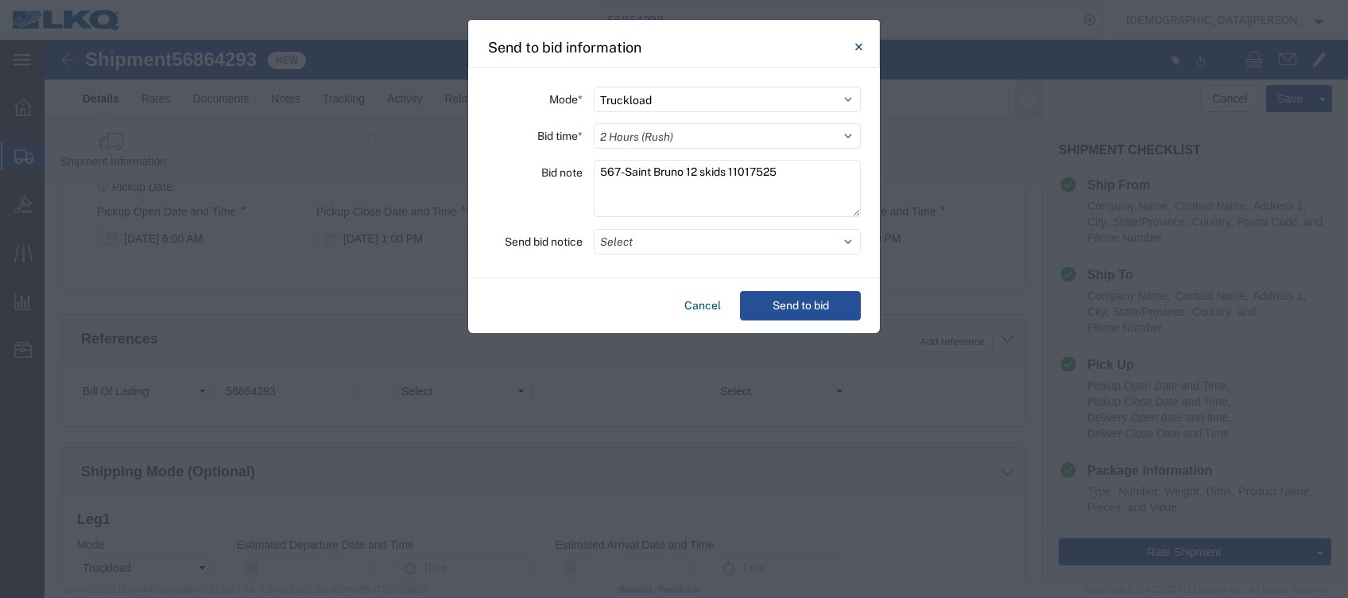
click at [594, 123] on select "Select 30 Min (Rush) 1 Hour (Rush) 2 Hours (Rush) 4 Hours (Rush) 8 Hours (Rush)…" at bounding box center [727, 135] width 267 height 25
click at [621, 246] on button "Select" at bounding box center [727, 241] width 267 height 25
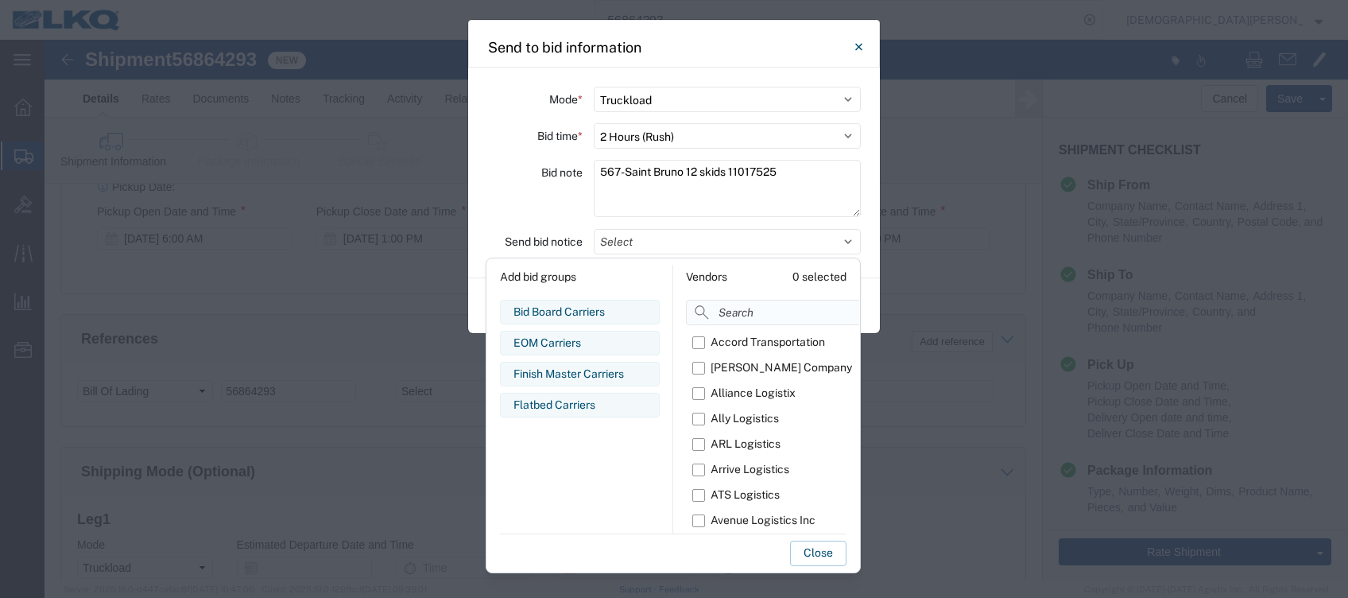
click at [722, 313] on input at bounding box center [811, 312] width 251 height 25
type input "dv"
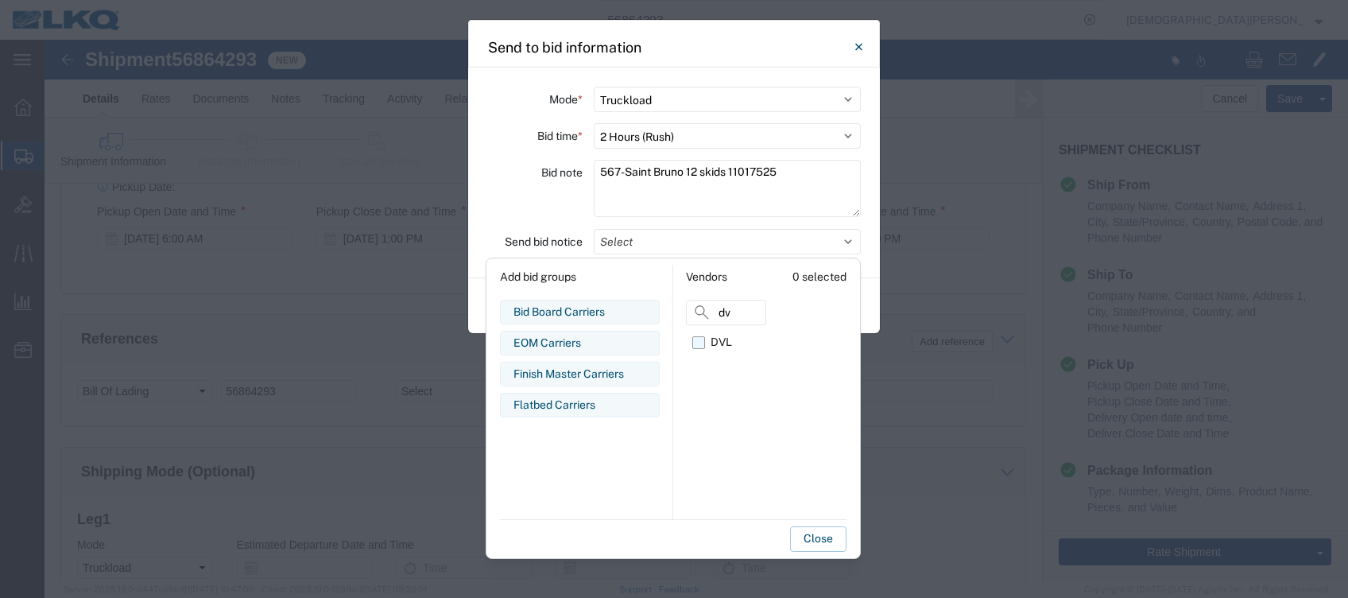
click at [697, 343] on label "DVL" at bounding box center [729, 342] width 74 height 25
click at [0, 0] on input "DVL" at bounding box center [0, 0] width 0 height 0
click at [809, 540] on button "Close" at bounding box center [818, 538] width 56 height 25
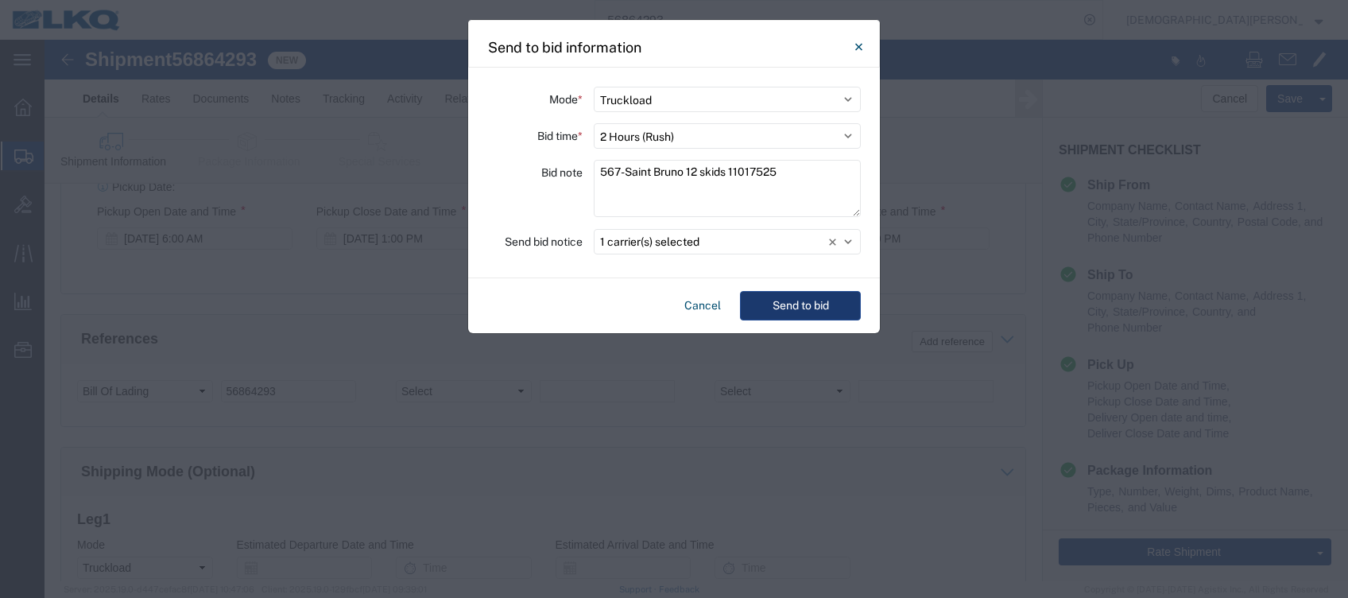
click at [795, 305] on button "Send to bid" at bounding box center [800, 305] width 121 height 29
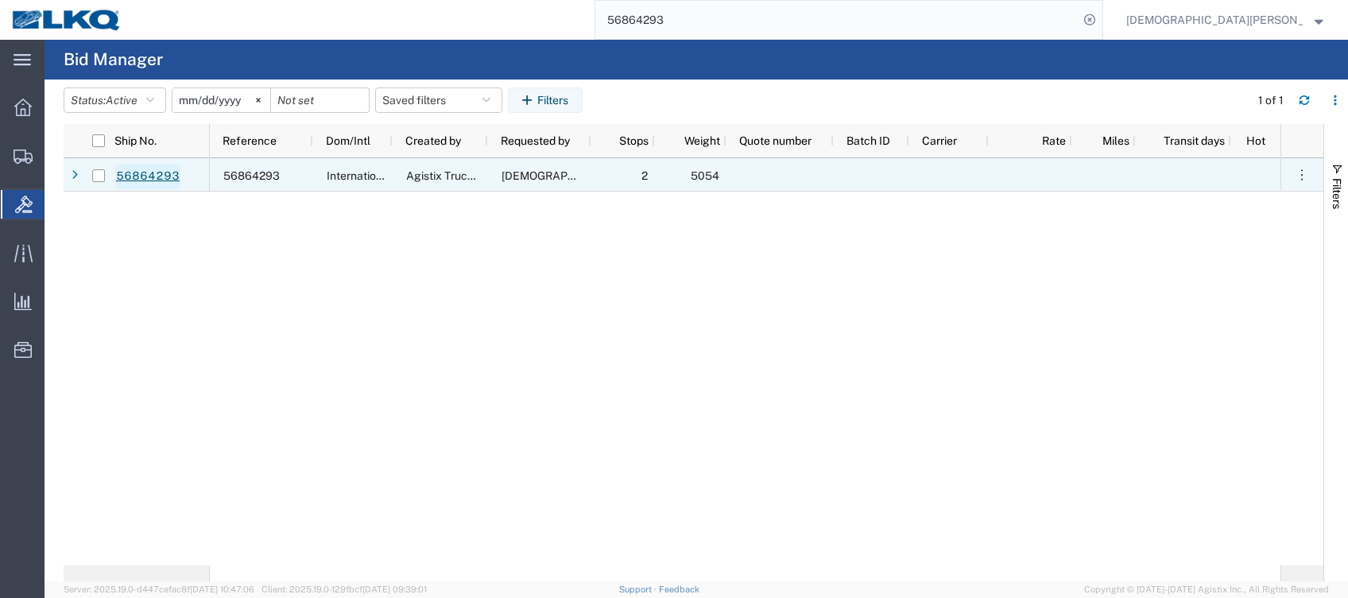
click at [172, 173] on link "56864293" at bounding box center [147, 176] width 65 height 25
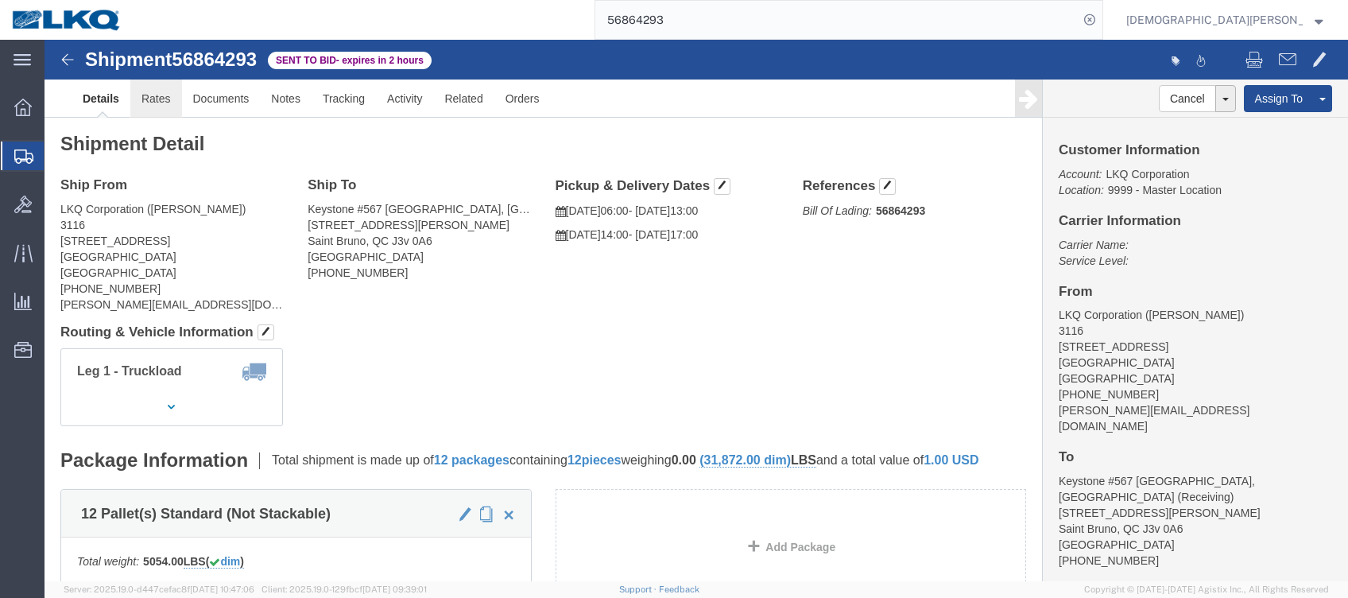
click link "Rates"
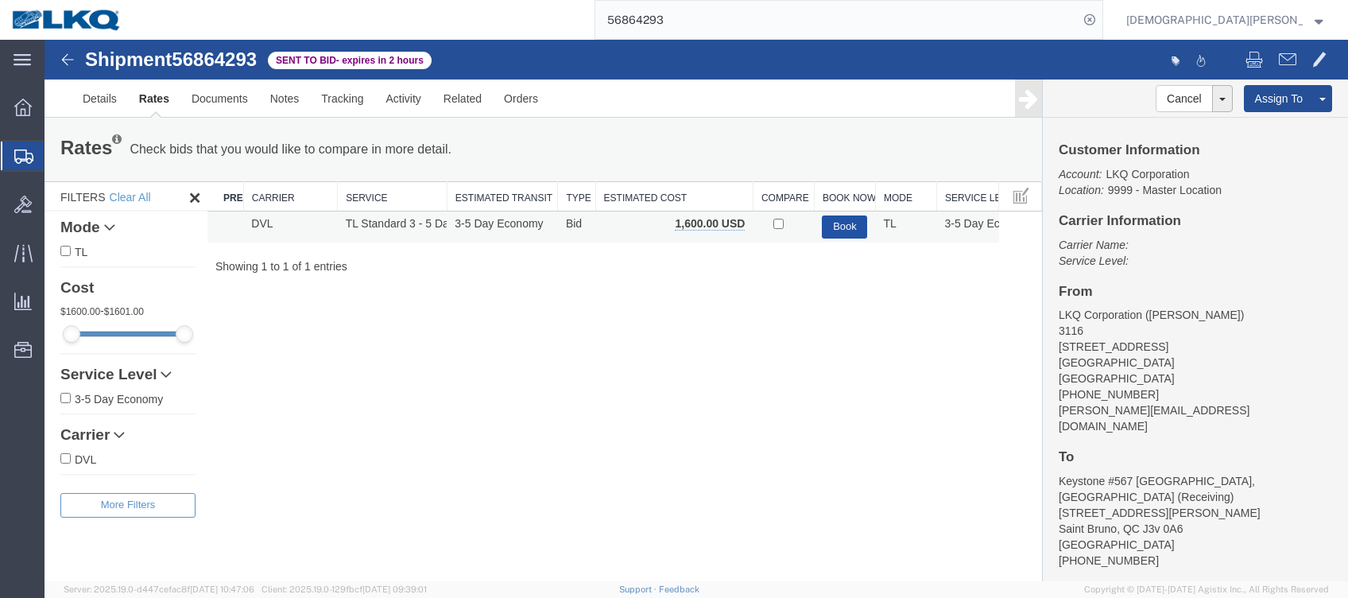
click at [849, 223] on button "Book" at bounding box center [844, 226] width 45 height 23
